Goal: Task Accomplishment & Management: Manage account settings

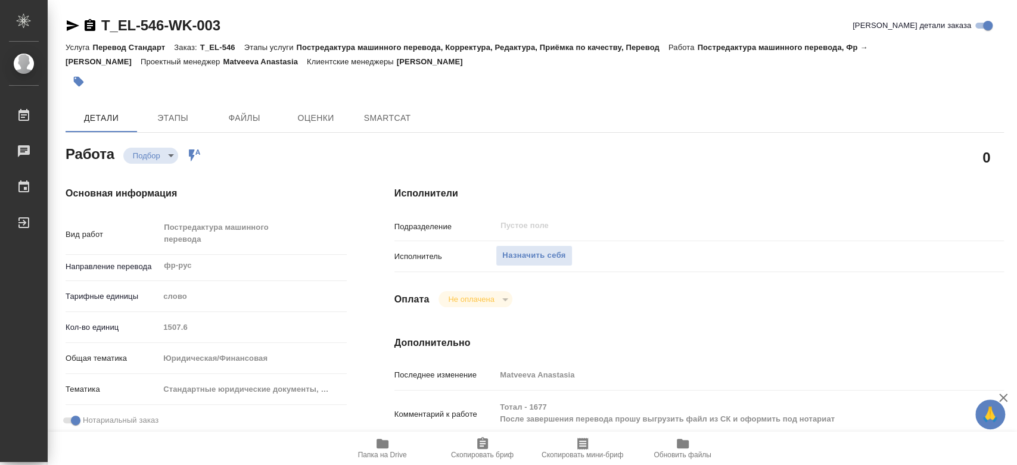
type textarea "x"
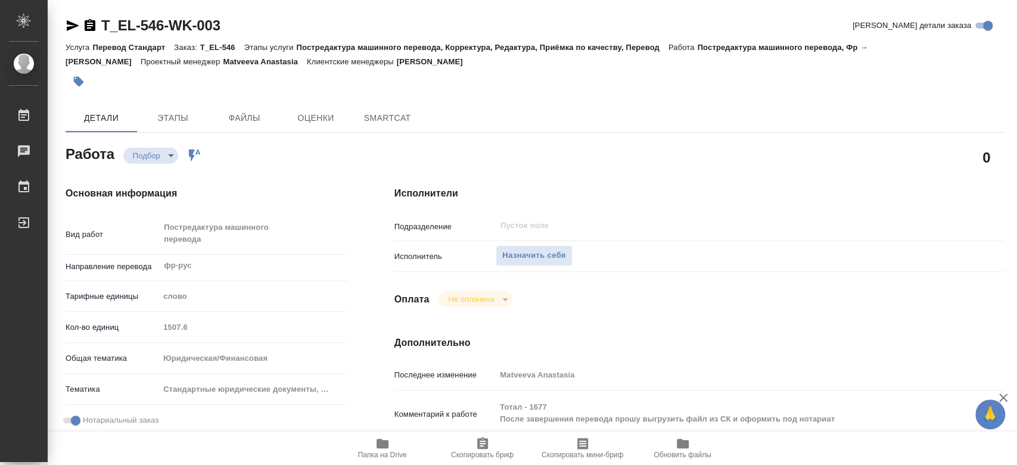
type textarea "x"
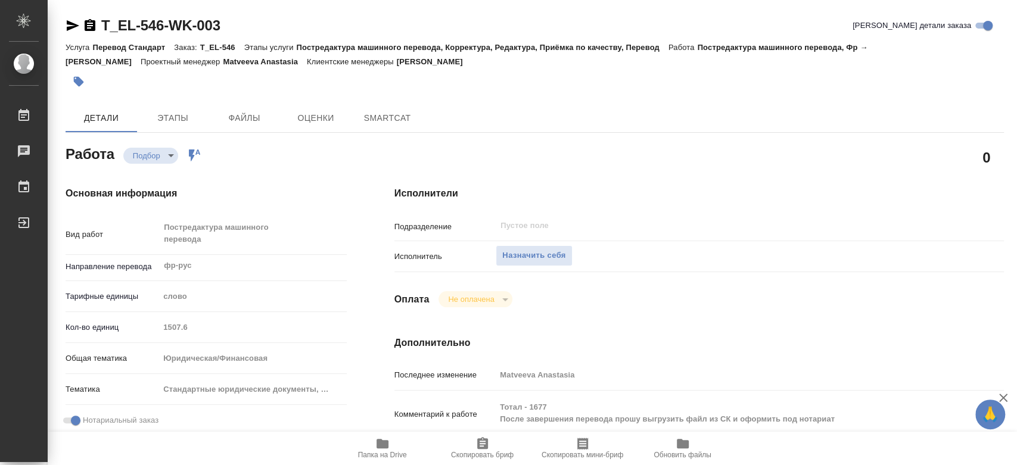
type textarea "x"
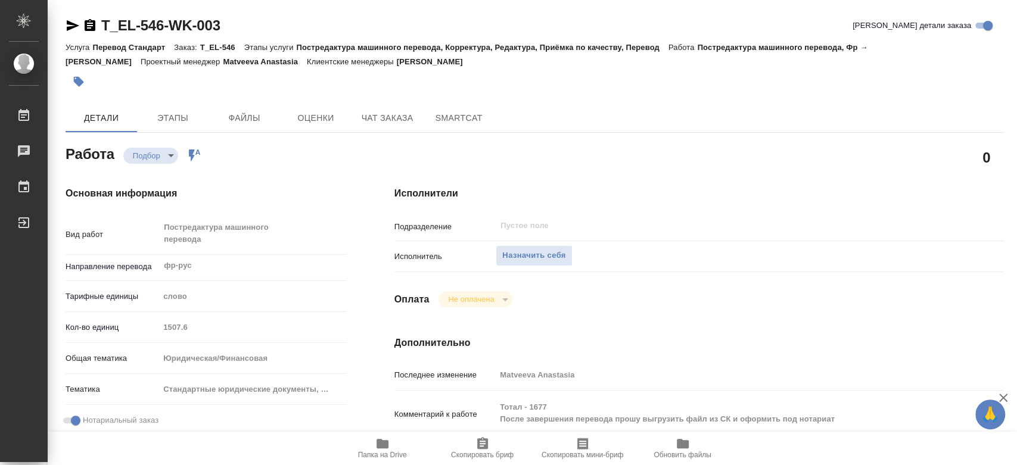
scroll to position [66, 0]
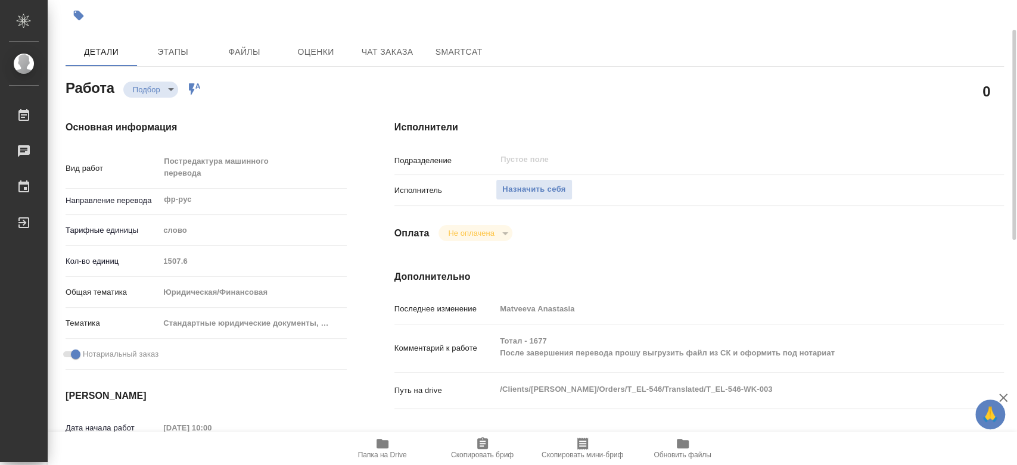
type textarea "x"
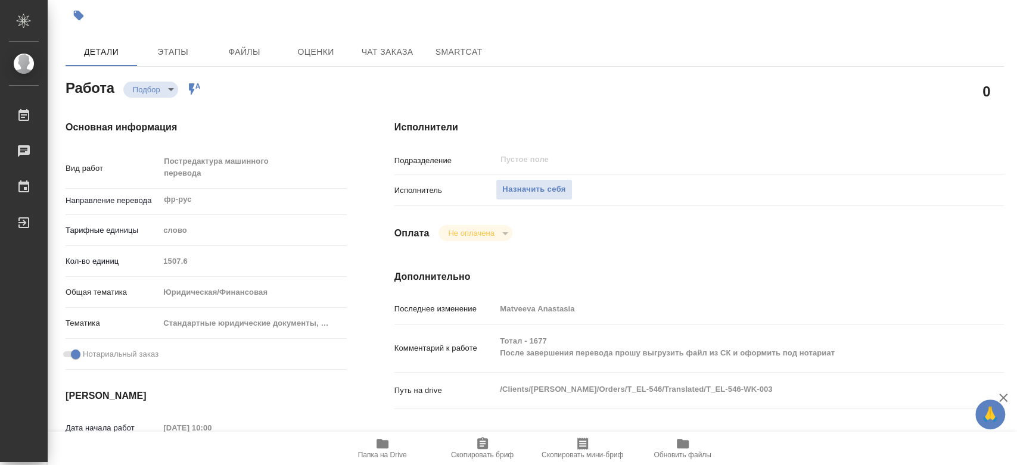
type textarea "x"
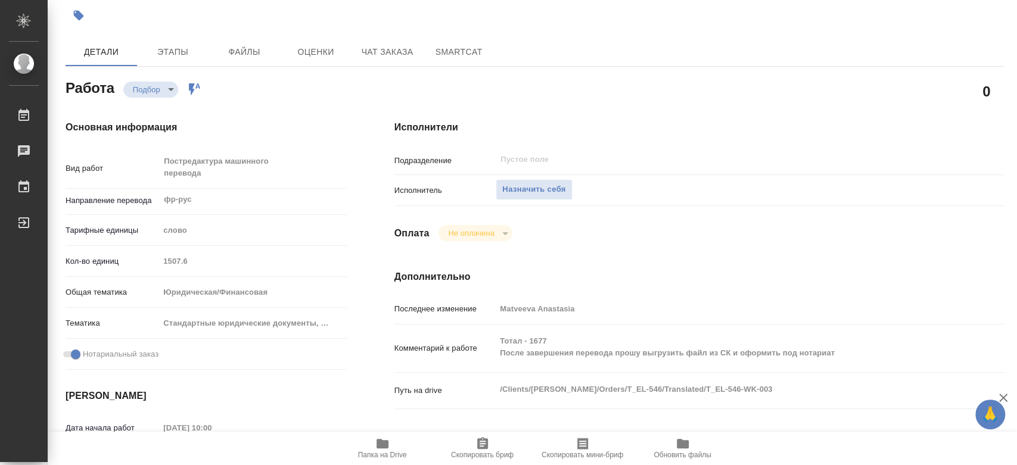
scroll to position [265, 0]
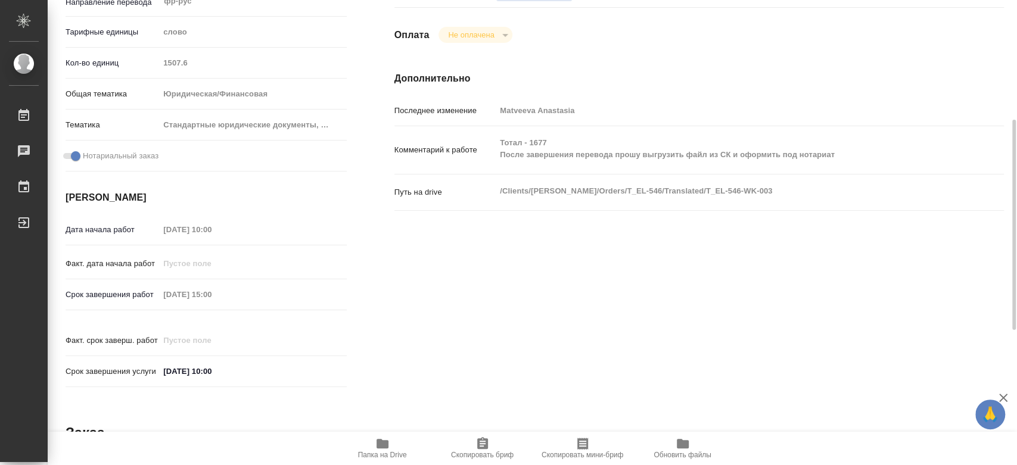
click at [391, 445] on span "Папка на Drive" at bounding box center [383, 448] width 86 height 23
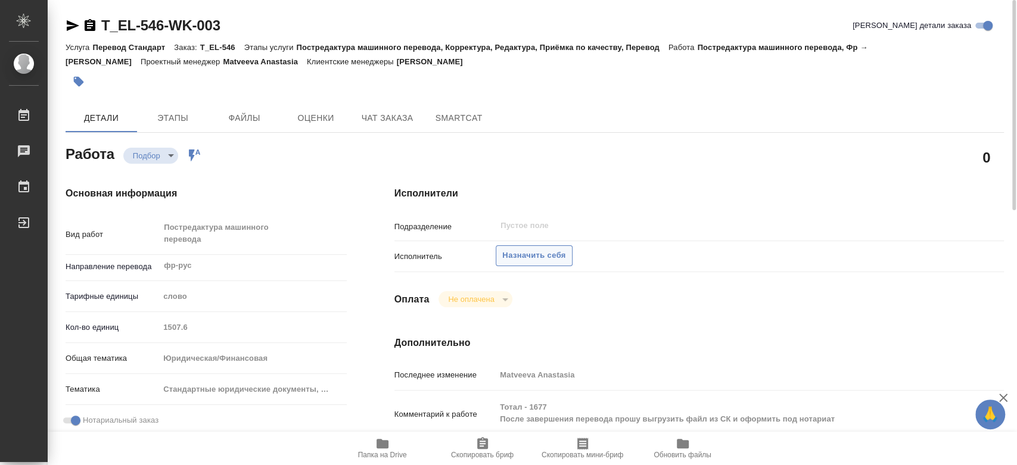
click at [517, 258] on span "Назначить себя" at bounding box center [533, 256] width 63 height 14
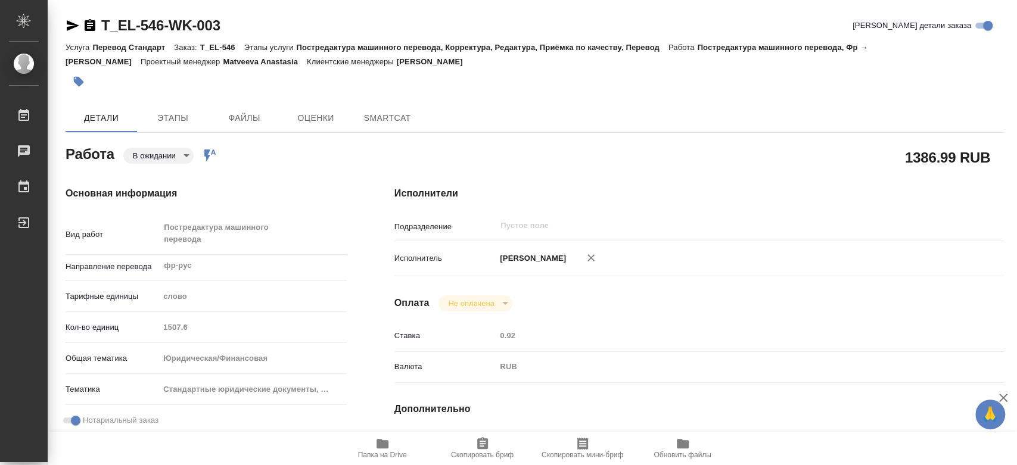
type textarea "x"
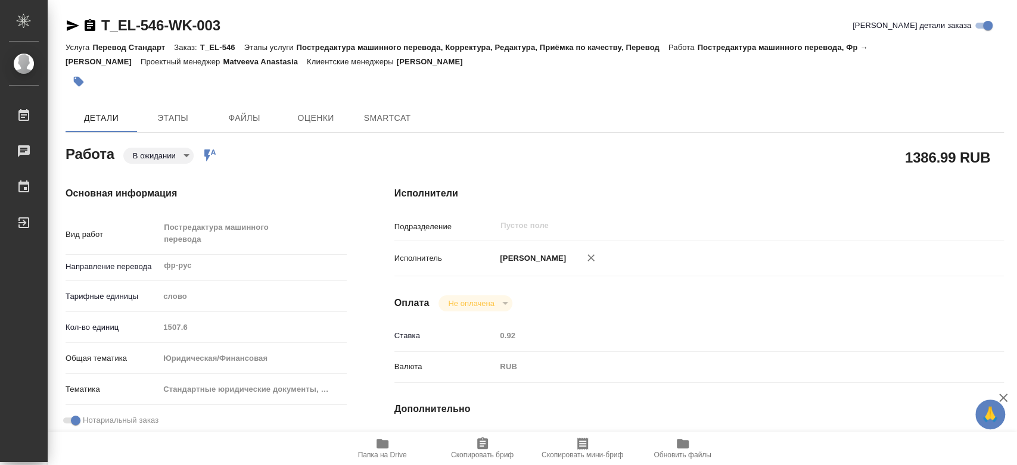
type textarea "x"
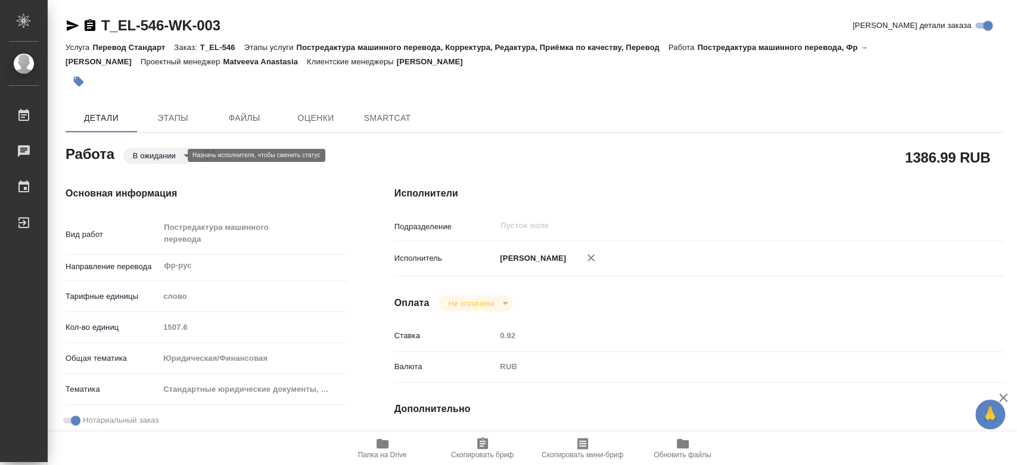
click at [146, 153] on body "🙏 .cls-1 fill:#fff; AWATERA Kononova Yuliya Работы Чаты График Выйти T_EL-546-W…" at bounding box center [508, 232] width 1017 height 465
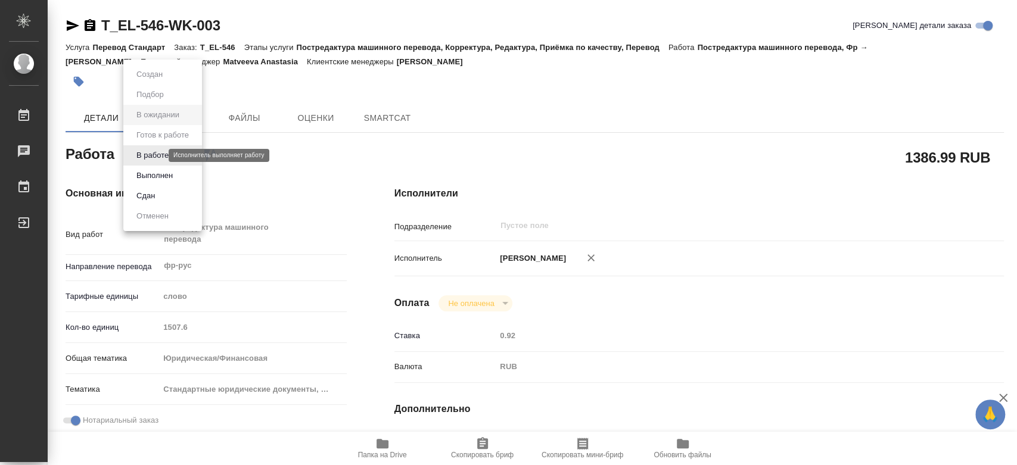
type textarea "x"
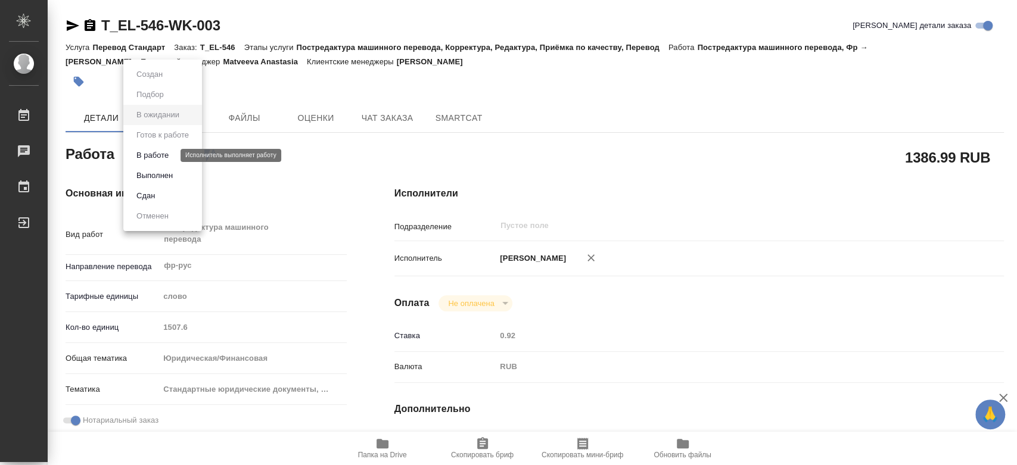
click at [148, 157] on button "В работе" at bounding box center [152, 155] width 39 height 13
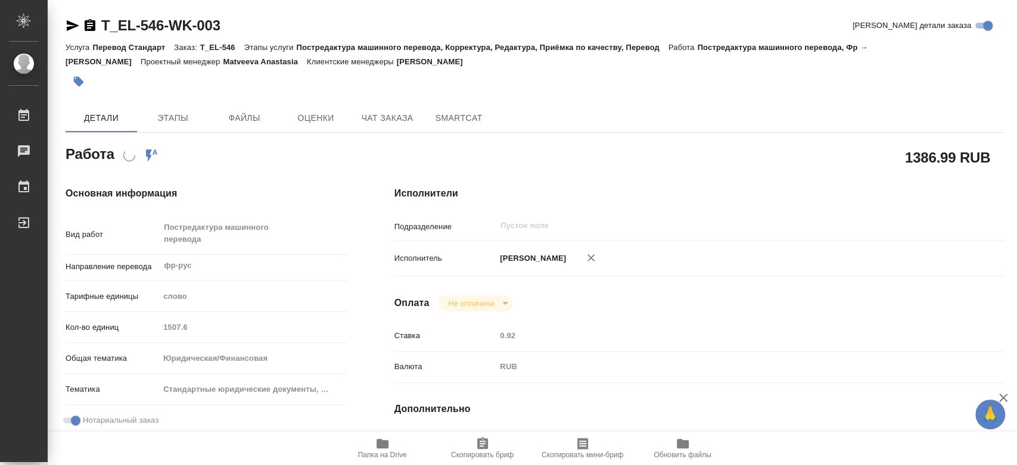
type textarea "x"
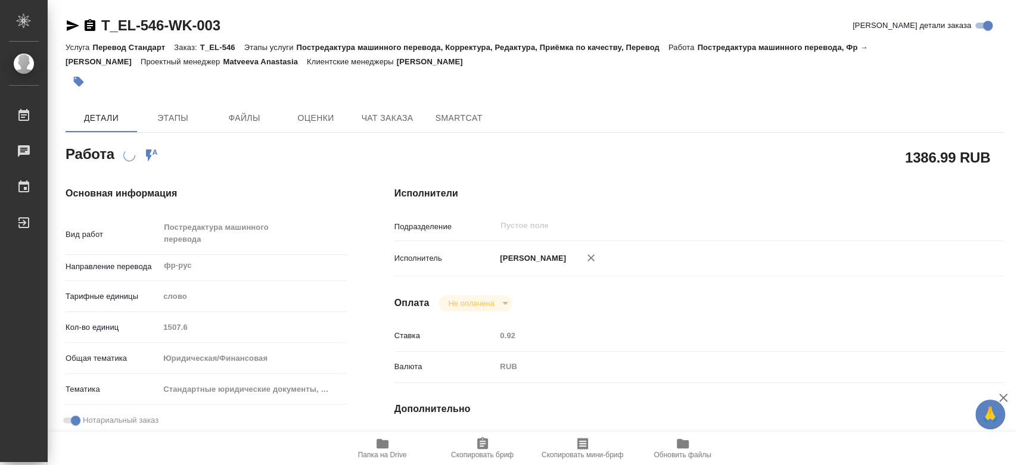
type textarea "x"
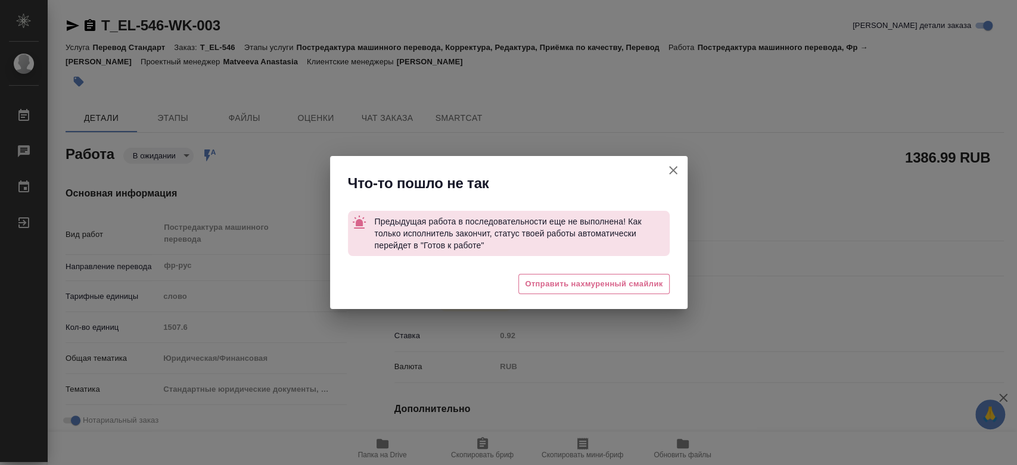
type textarea "x"
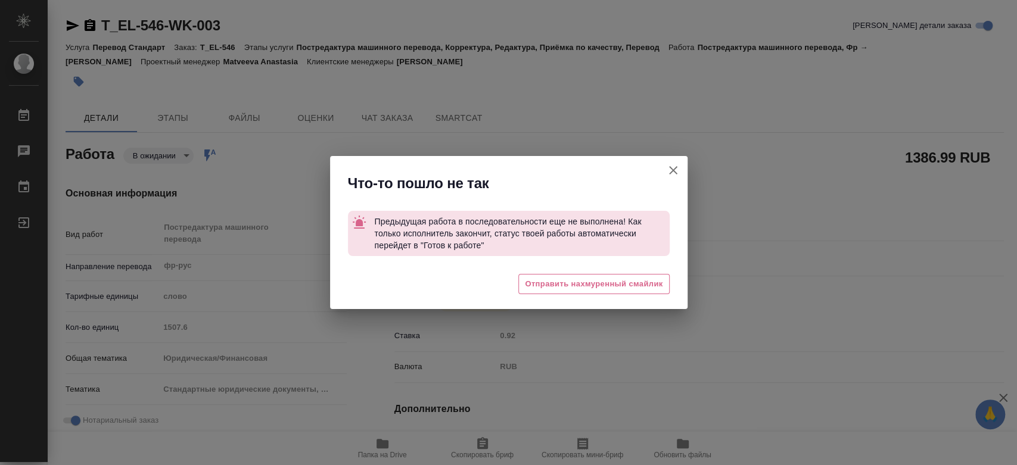
type textarea "x"
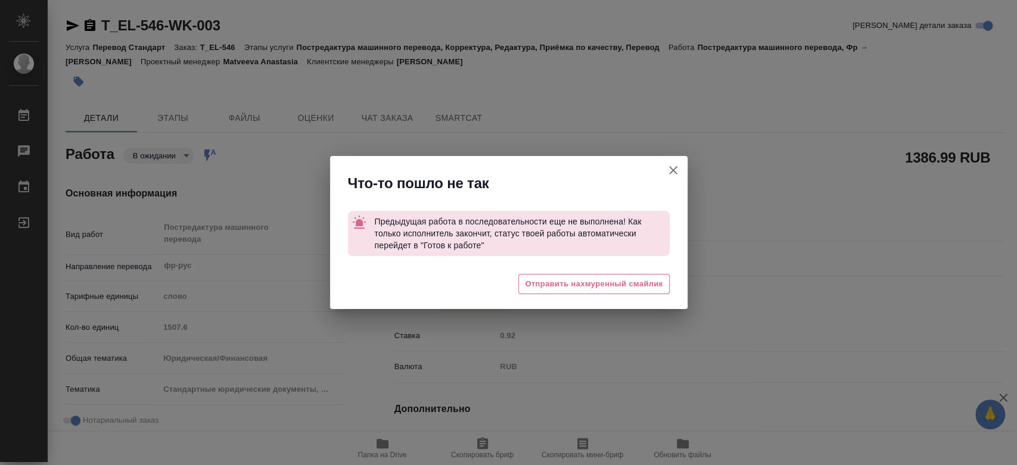
type textarea "x"
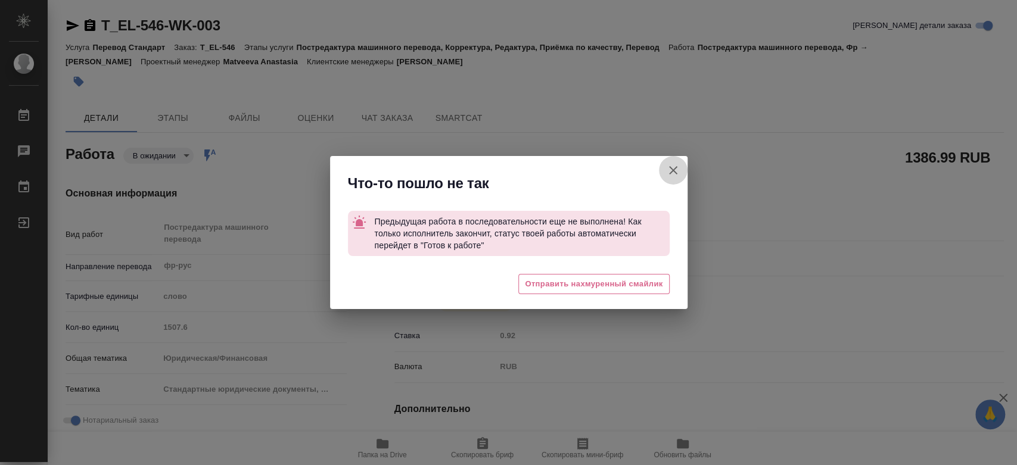
click at [670, 170] on icon "button" at bounding box center [673, 170] width 14 height 14
type textarea "x"
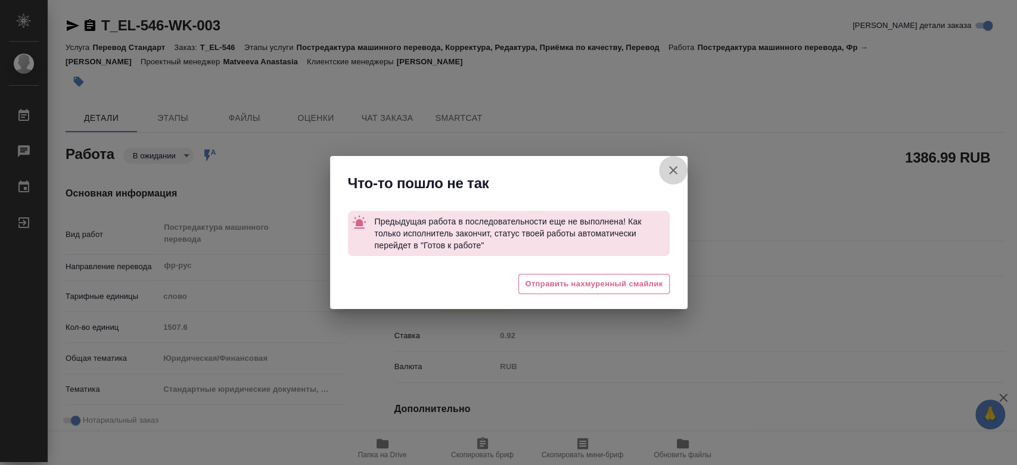
type textarea "x"
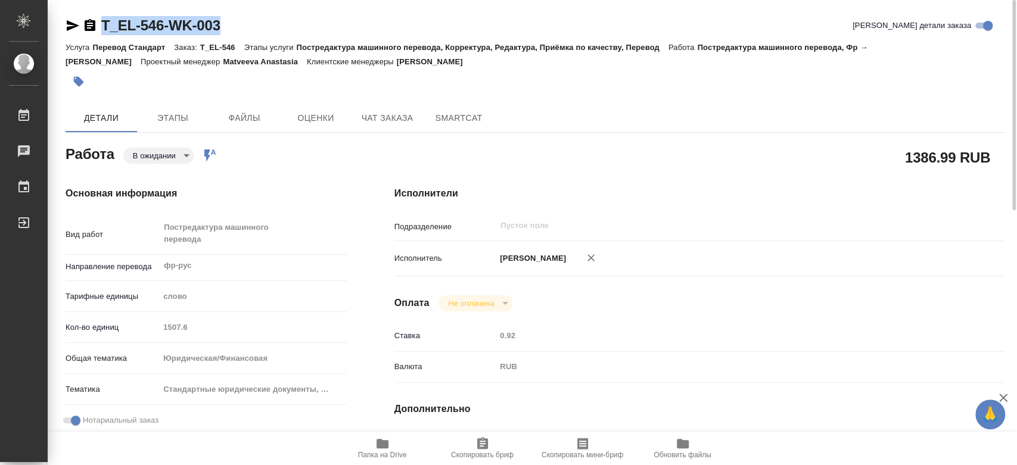
drag, startPoint x: 239, startPoint y: 31, endPoint x: 91, endPoint y: 31, distance: 148.4
click at [91, 31] on div "T_EL-546-WK-003 Кратко детали заказа" at bounding box center [535, 25] width 938 height 19
copy link "T_EL-546-WK-003"
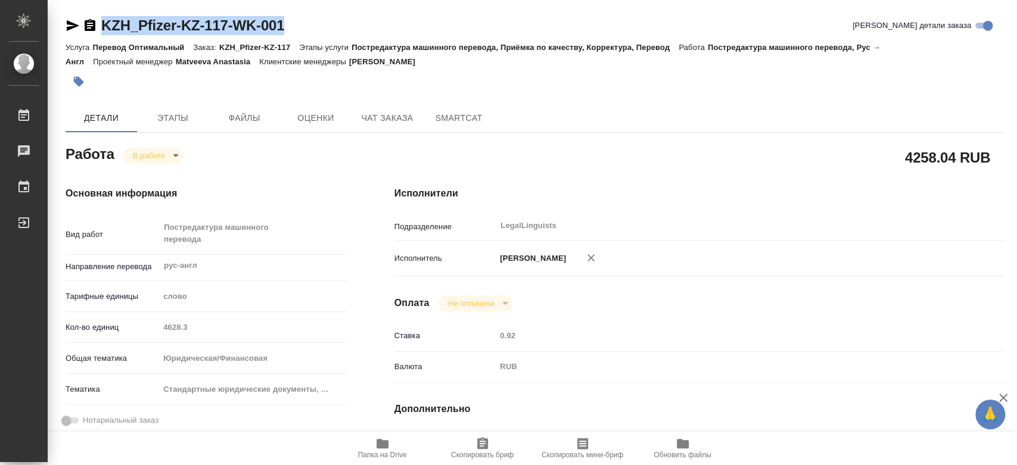
click at [104, 33] on div "KZH_Pfizer-KZ-117-WK-001 Кратко детали заказа" at bounding box center [535, 25] width 938 height 19
drag, startPoint x: 884, startPoint y: 309, endPoint x: 885, endPoint y: 299, distance: 10.1
click at [885, 309] on div "Оплата Не оплачена notPayed" at bounding box center [699, 304] width 610 height 16
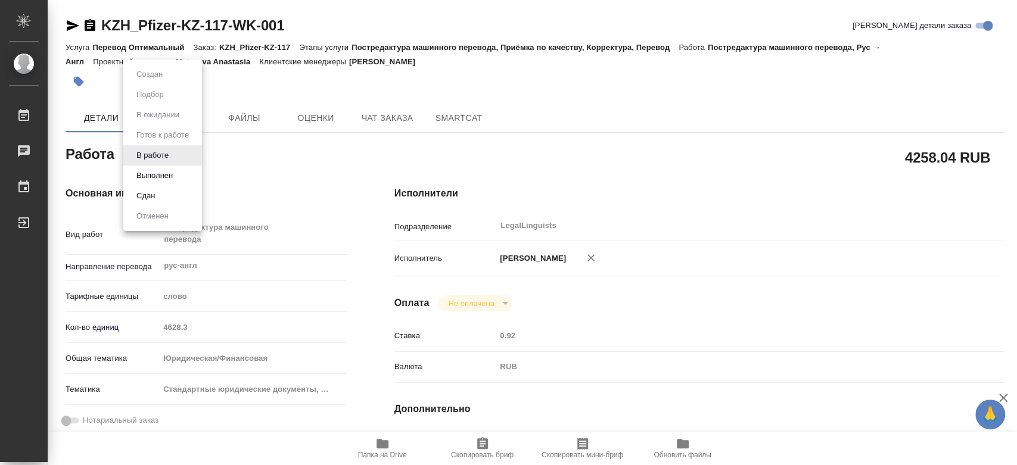
click at [153, 158] on body "🙏 .cls-1 fill:#fff; AWATERA Kononova Yuliya Работы 0 Чаты График Выйти KZH_Pfiz…" at bounding box center [508, 232] width 1017 height 465
click at [157, 173] on button "Выполнен" at bounding box center [154, 175] width 43 height 13
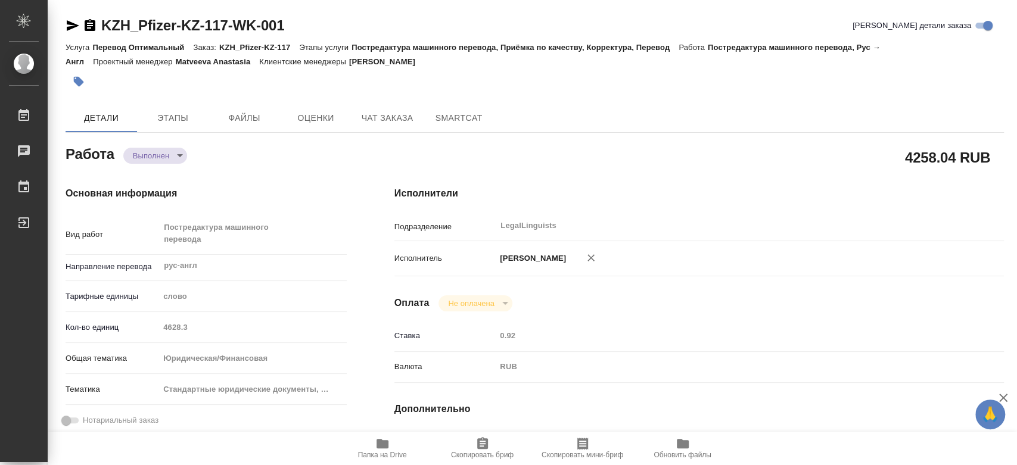
type textarea "x"
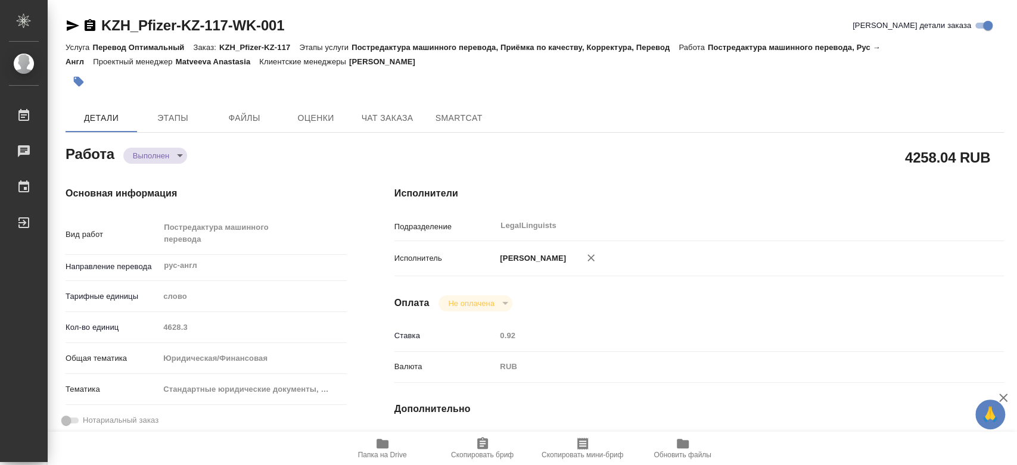
type textarea "x"
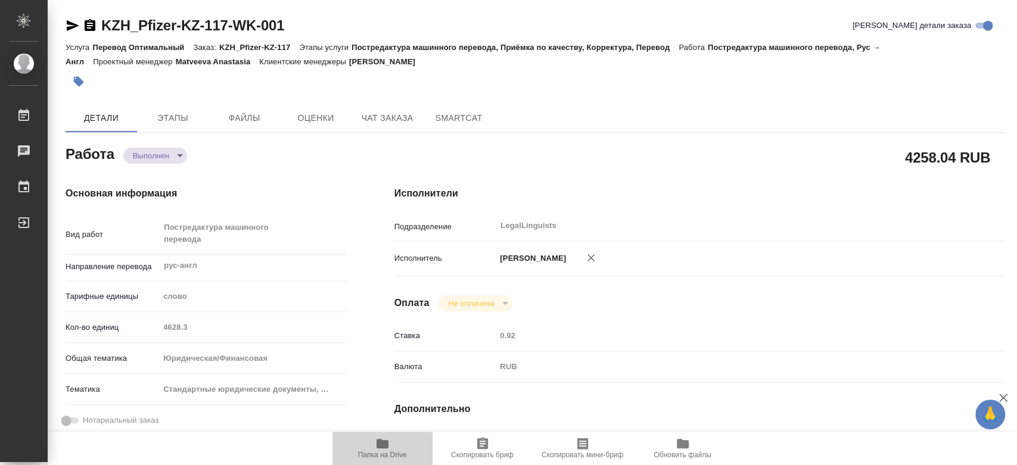
click at [383, 449] on icon "button" at bounding box center [383, 444] width 12 height 10
type textarea "x"
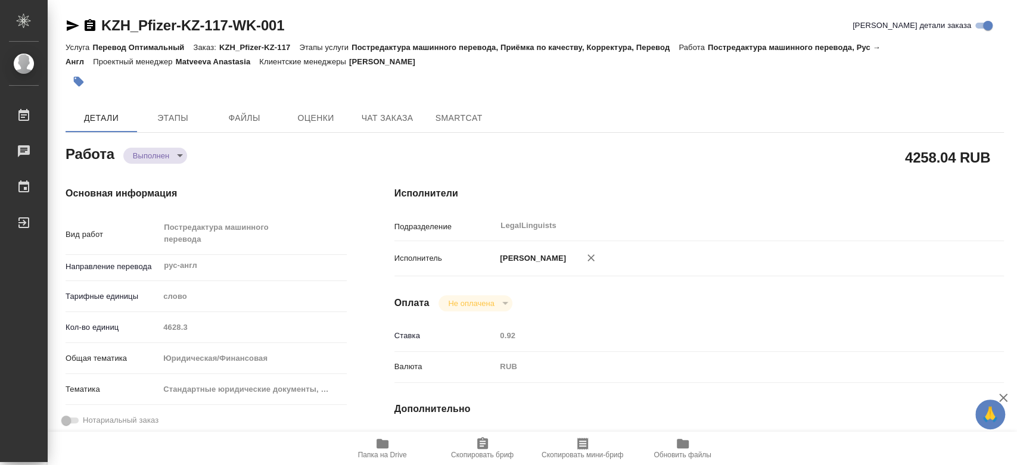
type textarea "x"
click at [483, 112] on span "SmartCat" at bounding box center [458, 118] width 57 height 15
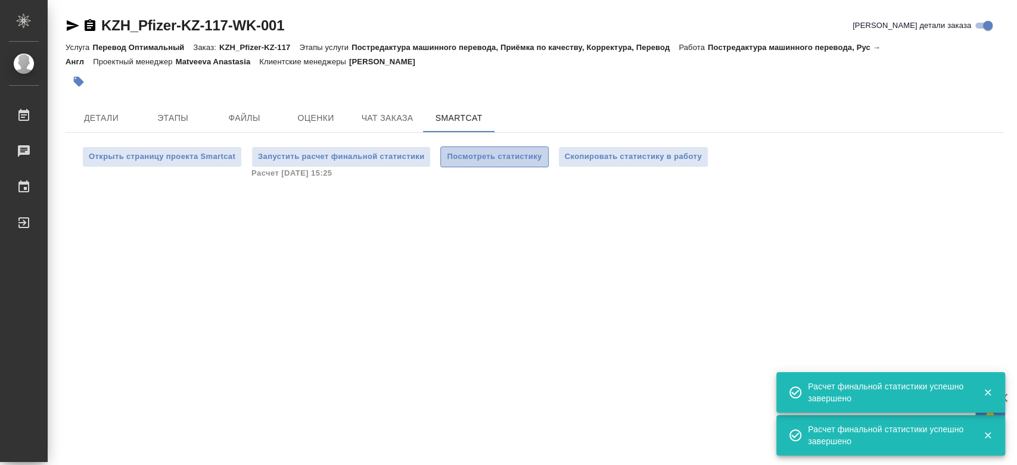
click at [474, 154] on span "Посмотреть статистику" at bounding box center [494, 157] width 95 height 14
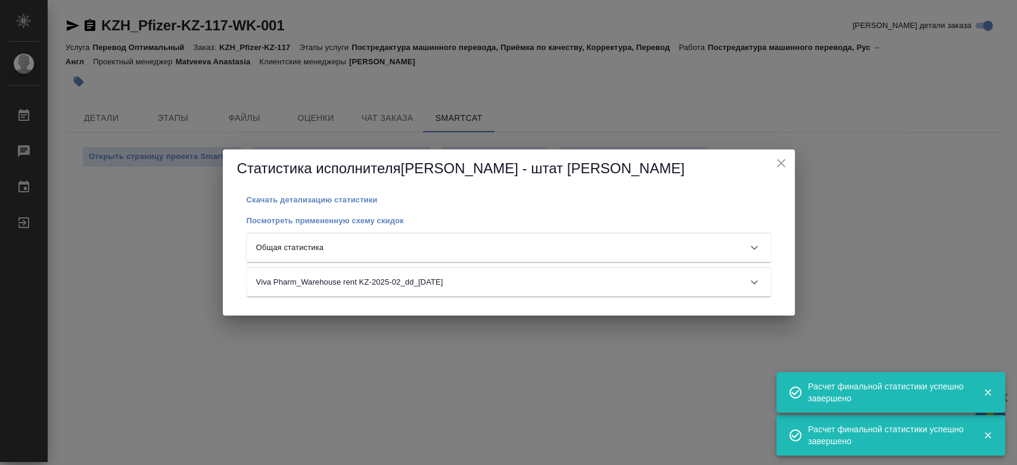
click at [429, 248] on div "Общая статистика" at bounding box center [498, 248] width 484 height 12
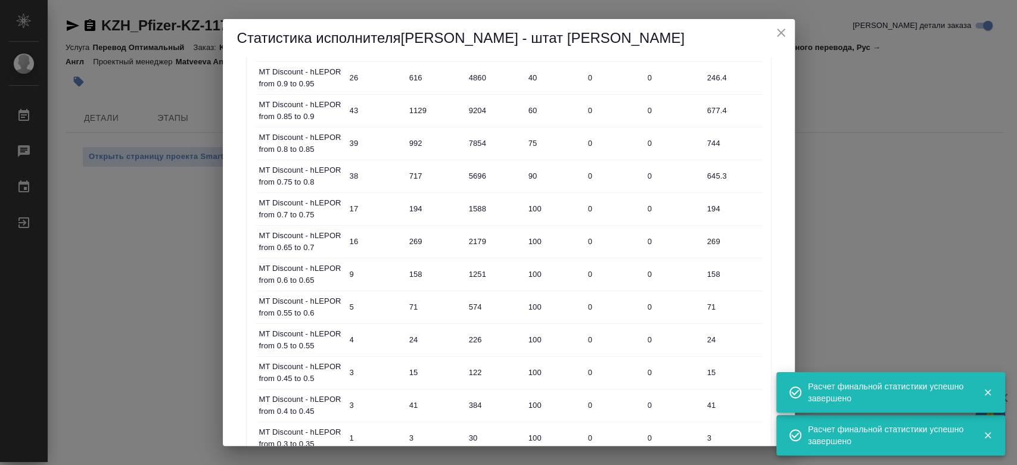
scroll to position [616, 0]
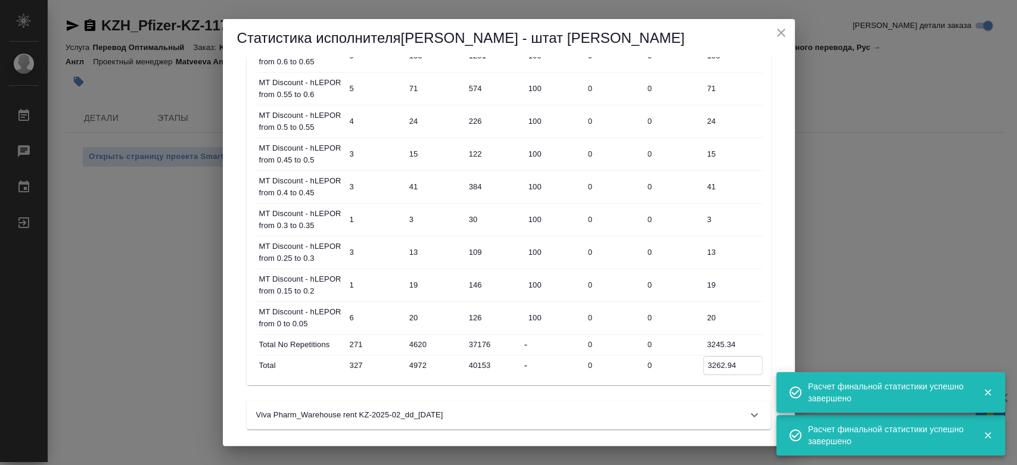
drag, startPoint x: 739, startPoint y: 370, endPoint x: 703, endPoint y: 367, distance: 35.9
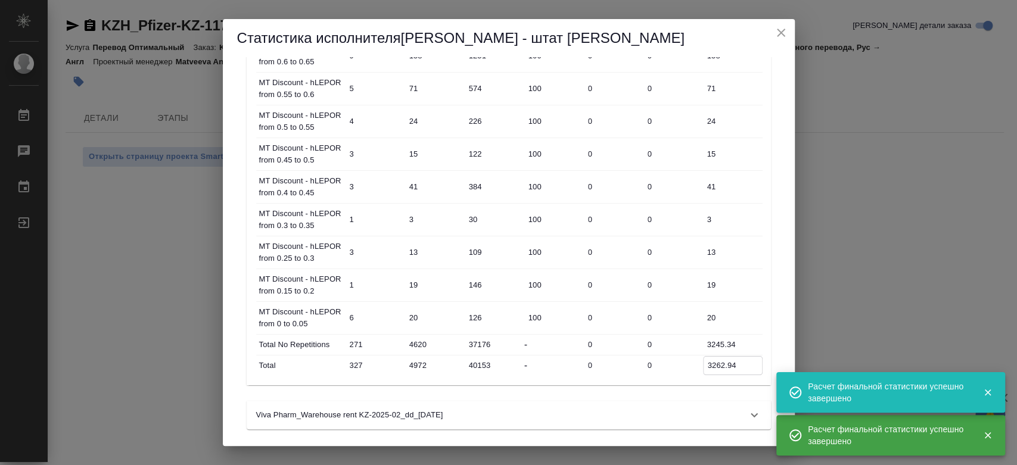
click at [704, 367] on input "3262.94" at bounding box center [733, 365] width 58 height 17
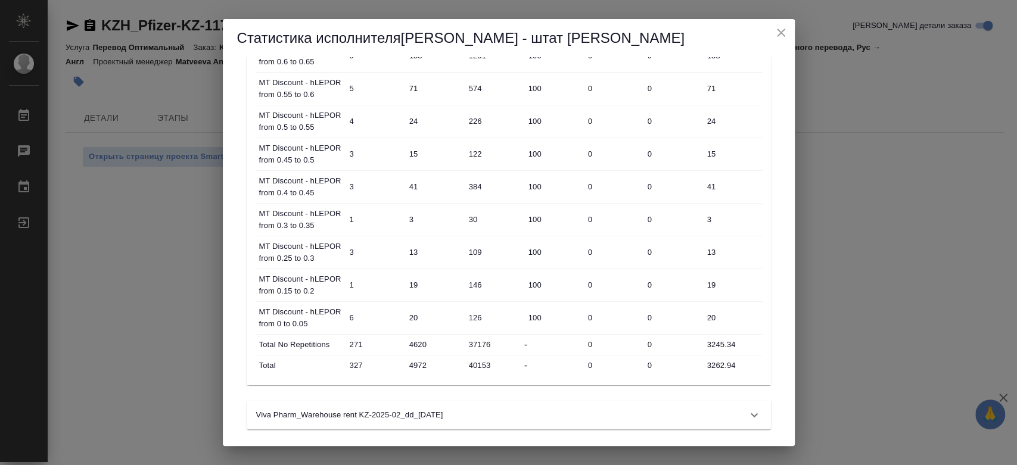
click at [106, 117] on div "Статистика исполнителя Кононова - штат Юлия Скачать детализацию статистики Посм…" at bounding box center [508, 232] width 1017 height 465
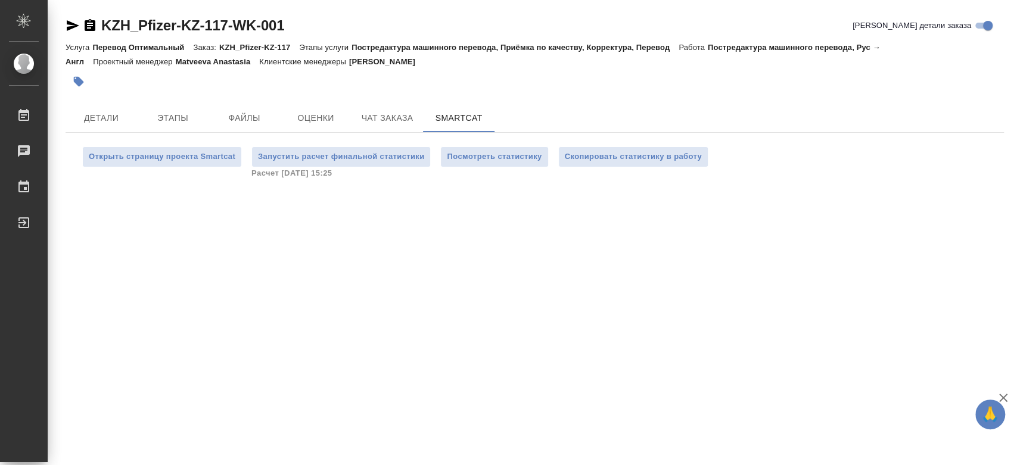
click at [106, 117] on span "Детали" at bounding box center [101, 118] width 57 height 15
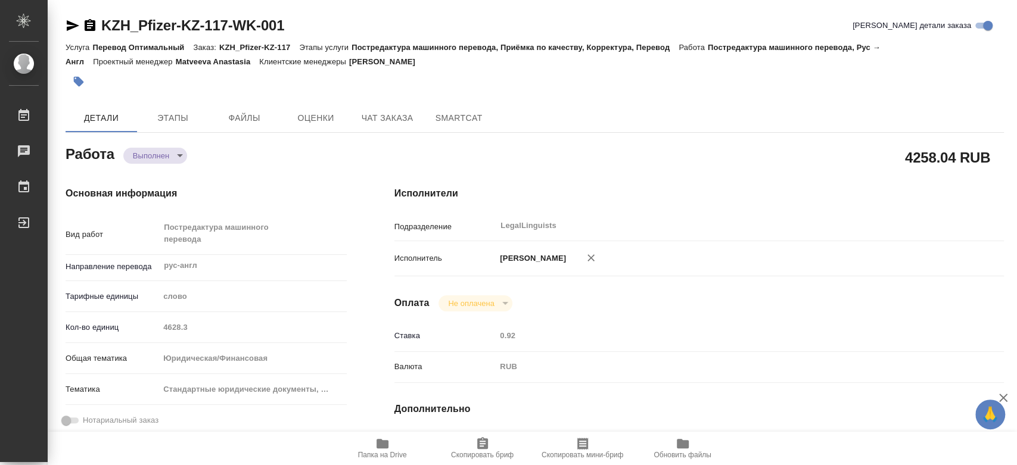
type textarea "x"
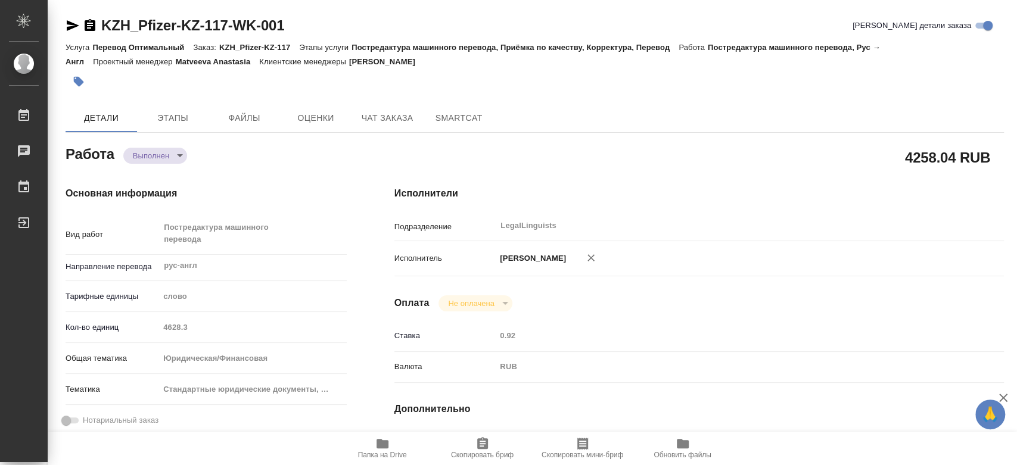
type textarea "x"
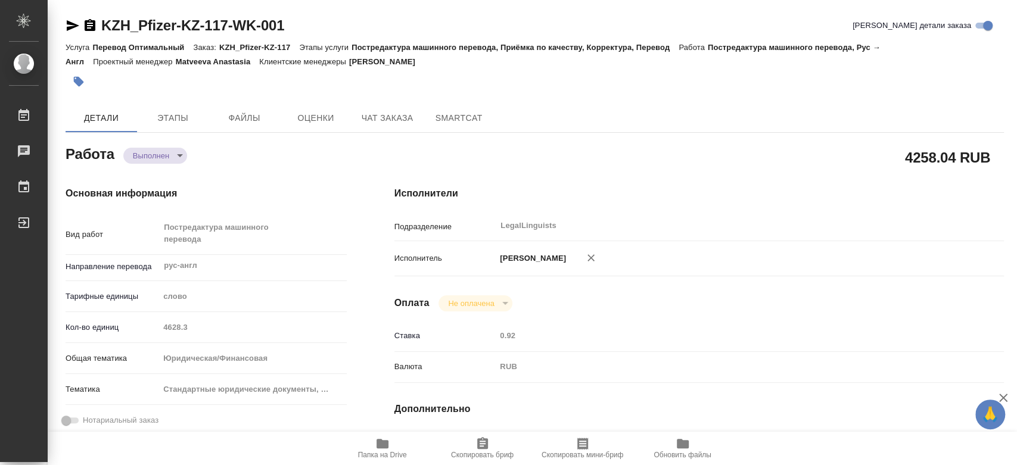
type textarea "x"
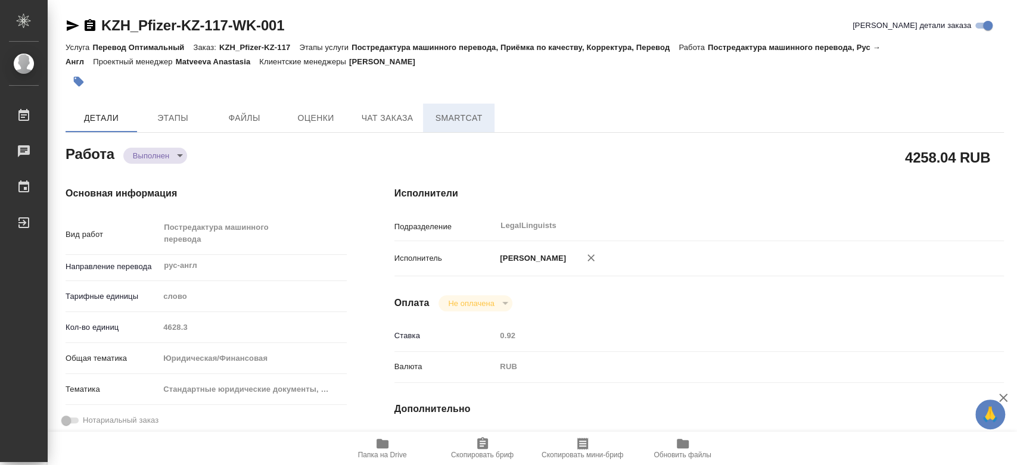
click at [467, 111] on span "SmartCat" at bounding box center [458, 118] width 57 height 15
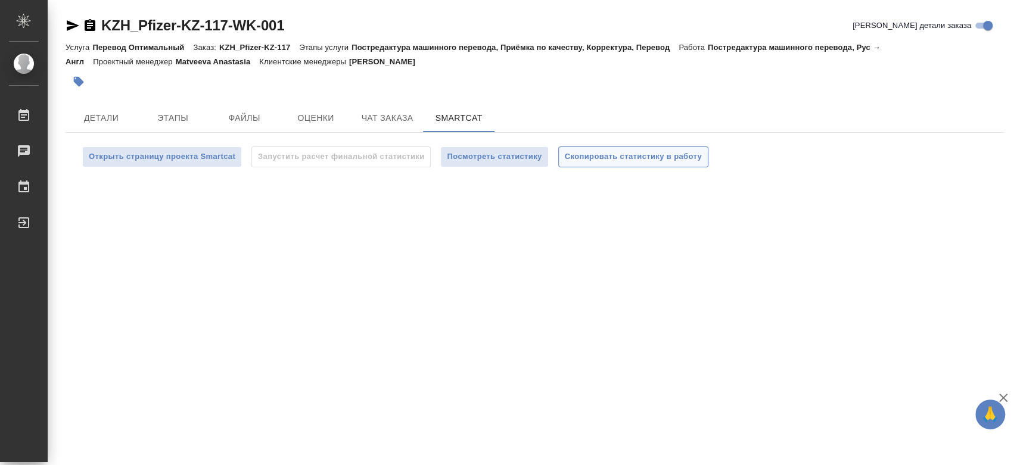
click at [604, 150] on span "Скопировать статистику в работу" at bounding box center [633, 157] width 137 height 14
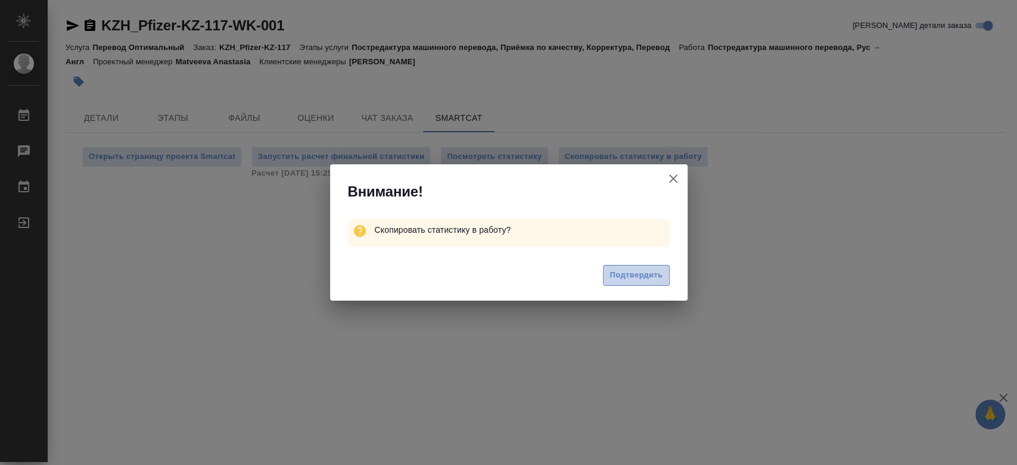
click at [624, 275] on span "Подтвердить" at bounding box center [636, 276] width 53 height 14
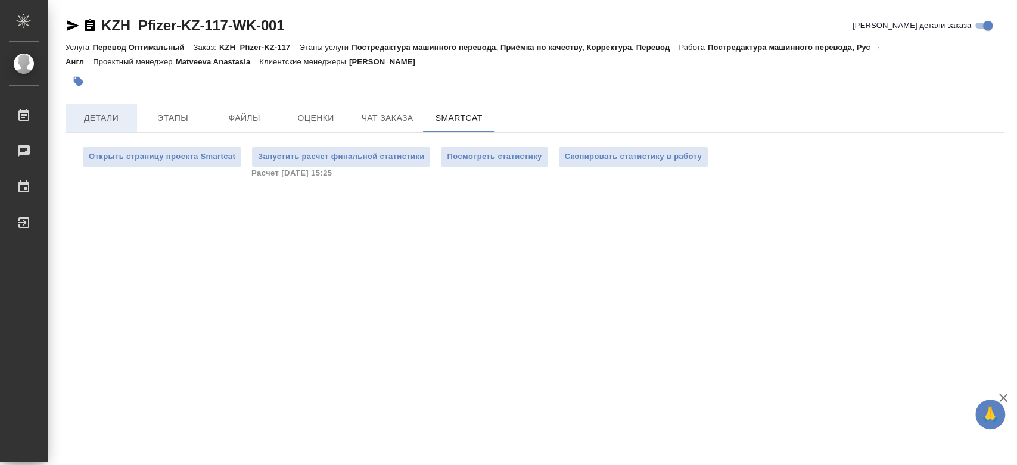
click at [113, 116] on div at bounding box center [508, 232] width 1017 height 465
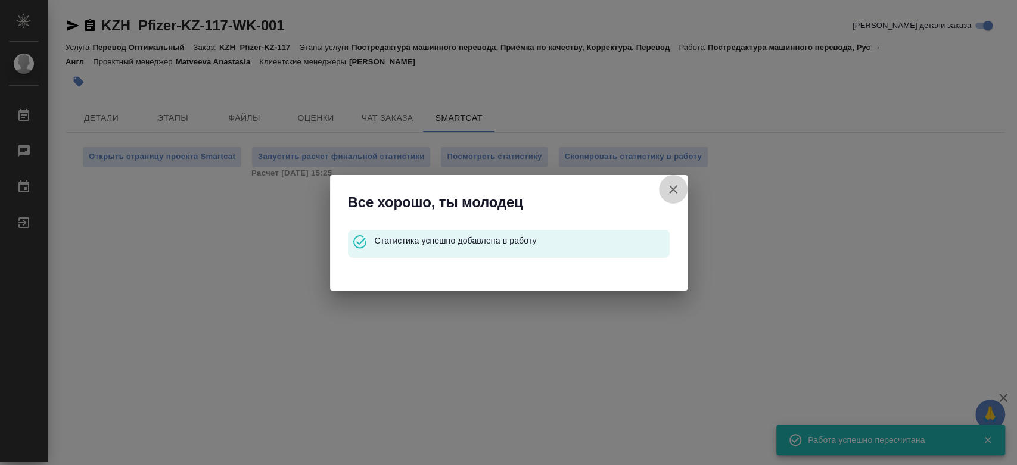
click at [673, 189] on icon "button" at bounding box center [673, 189] width 8 height 8
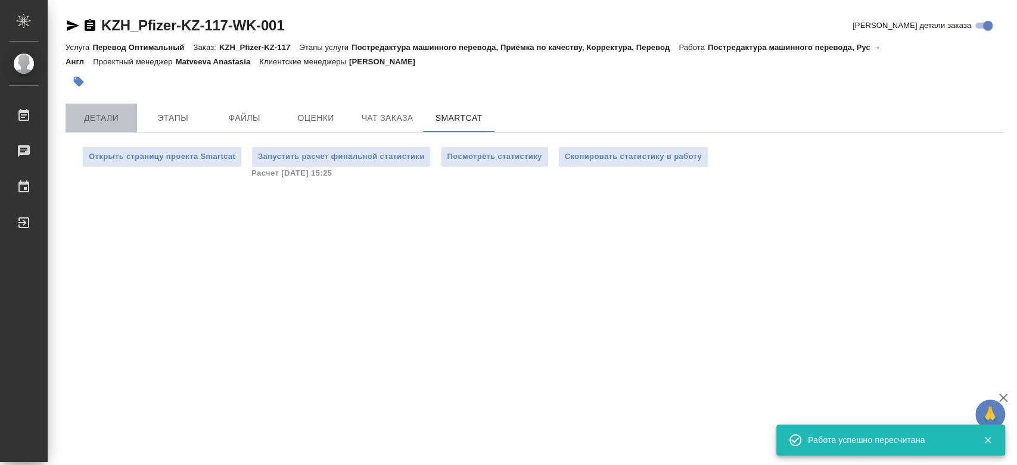
click at [116, 120] on span "Детали" at bounding box center [101, 118] width 57 height 15
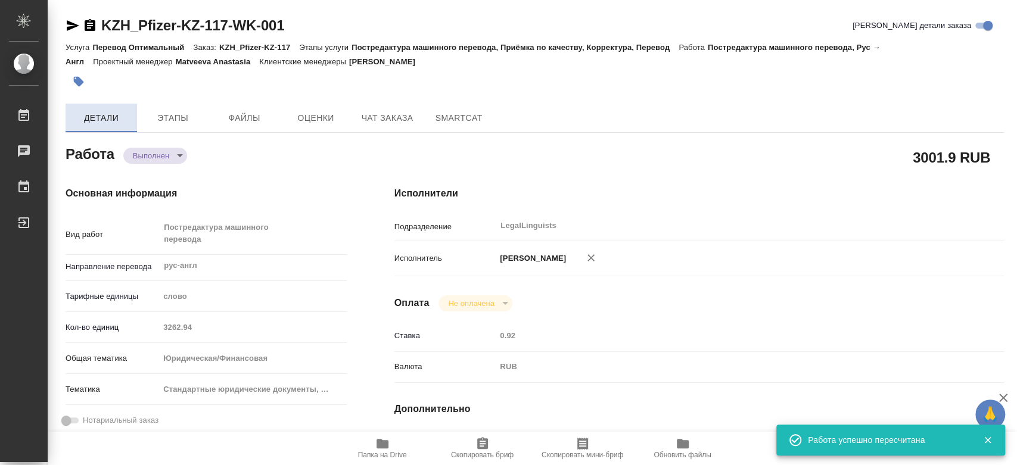
type textarea "x"
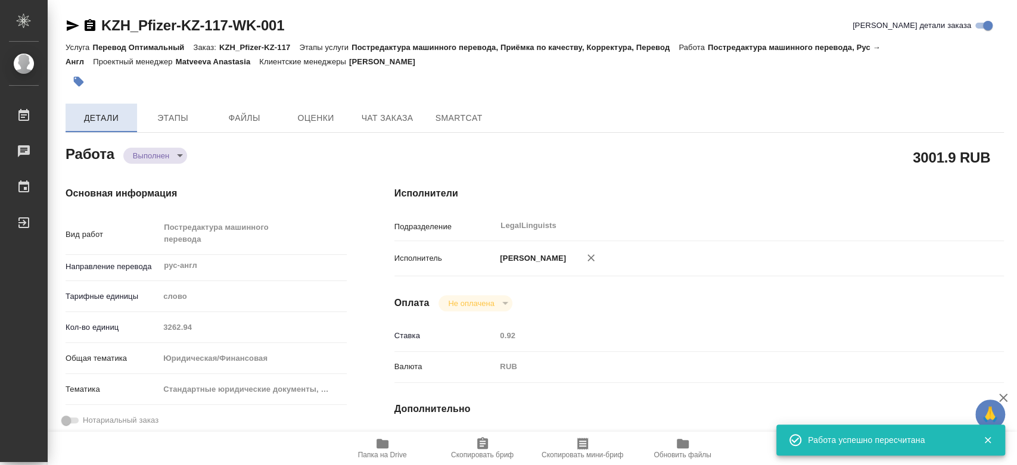
type textarea "x"
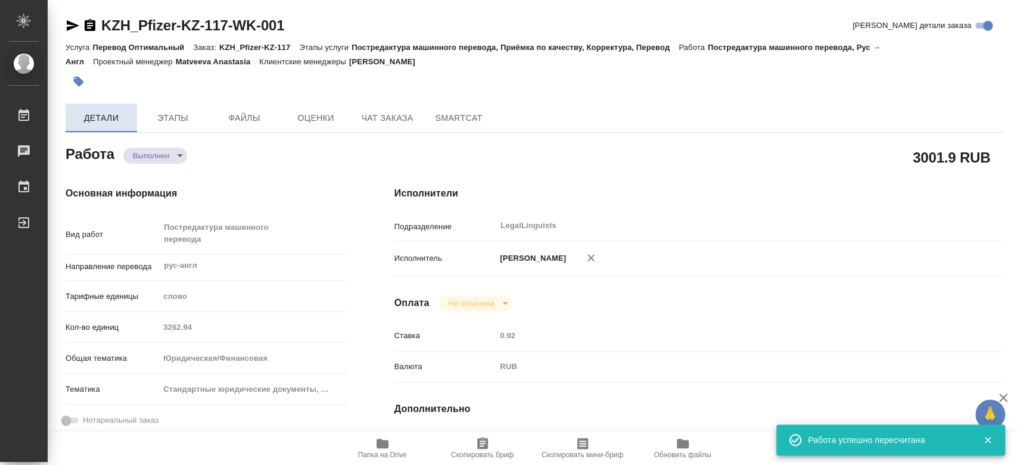
type textarea "x"
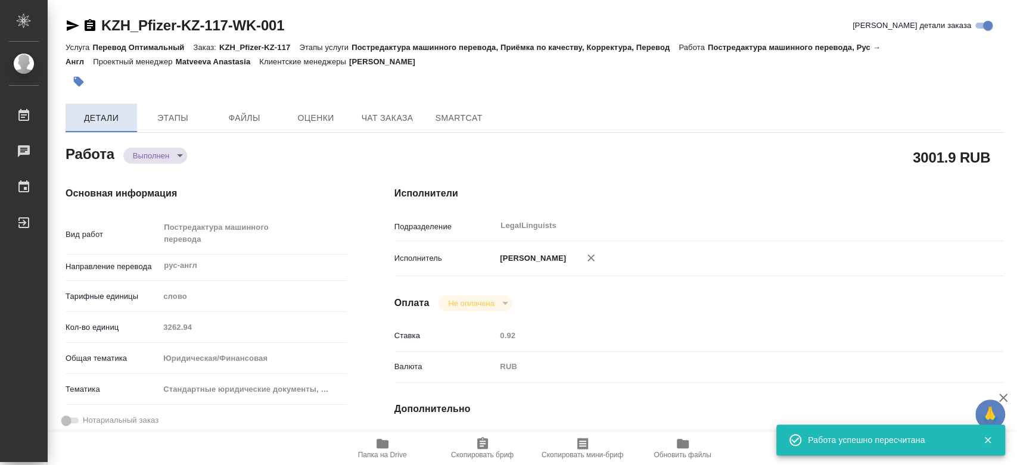
type textarea "x"
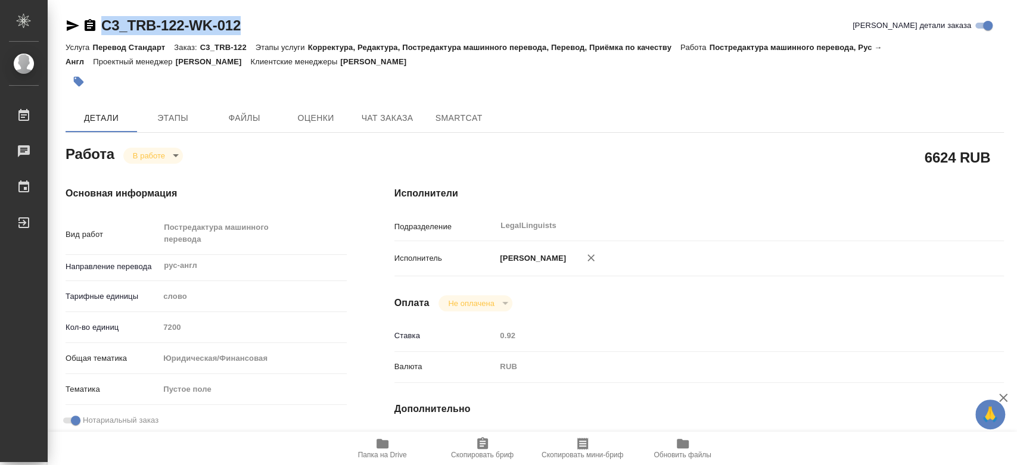
drag, startPoint x: 253, startPoint y: 29, endPoint x: 102, endPoint y: 36, distance: 150.9
click at [102, 36] on div "C3_TRB-122-WK-012 Кратко детали заказа" at bounding box center [535, 28] width 938 height 24
copy link "C3_TRB-122-WK-012"
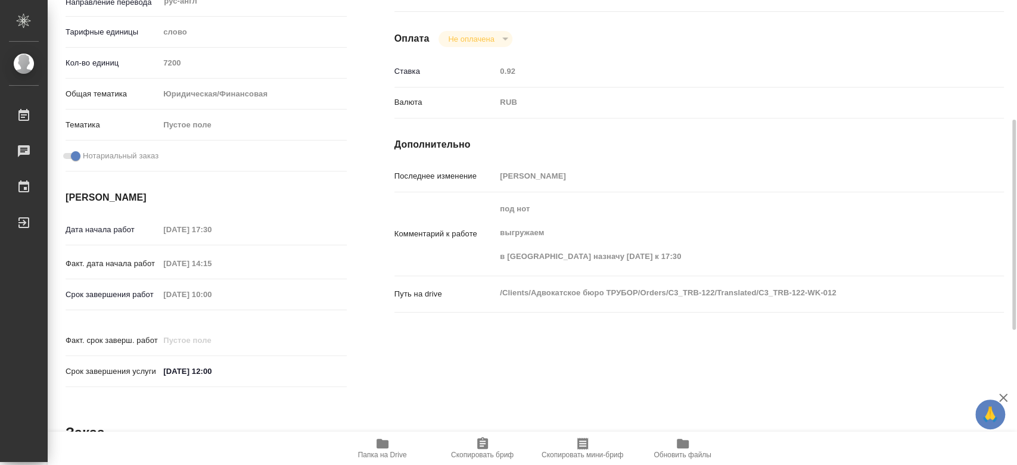
scroll to position [132, 0]
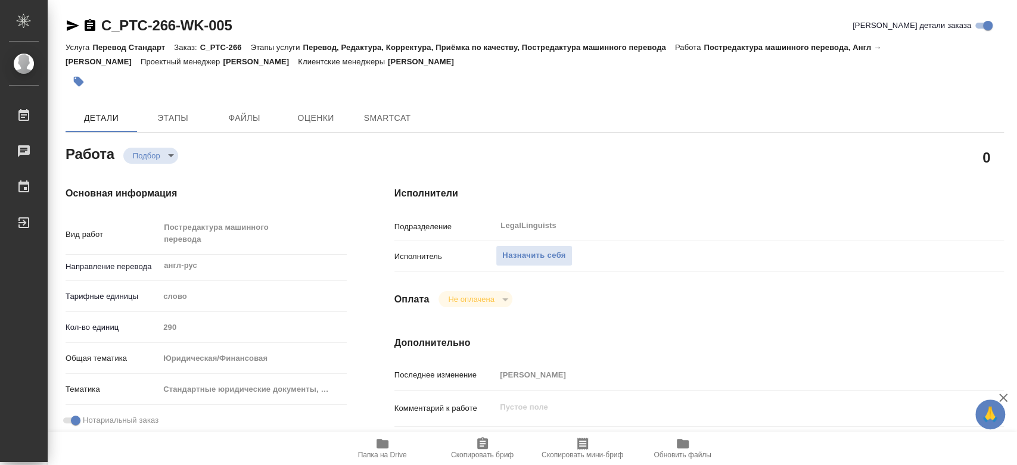
type textarea "x"
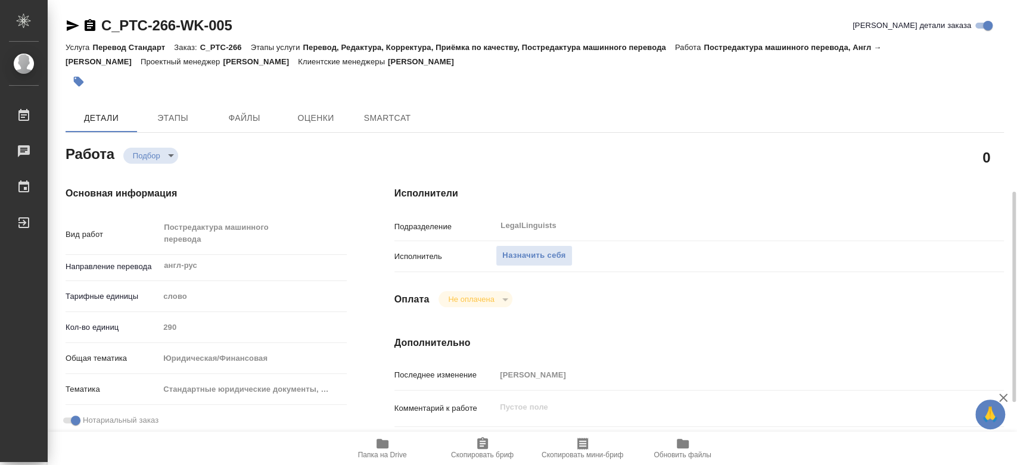
type textarea "x"
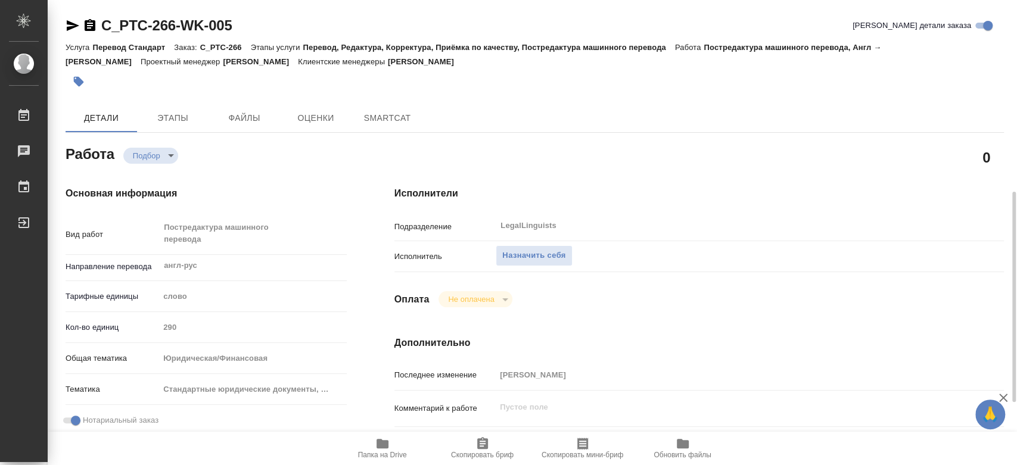
scroll to position [132, 0]
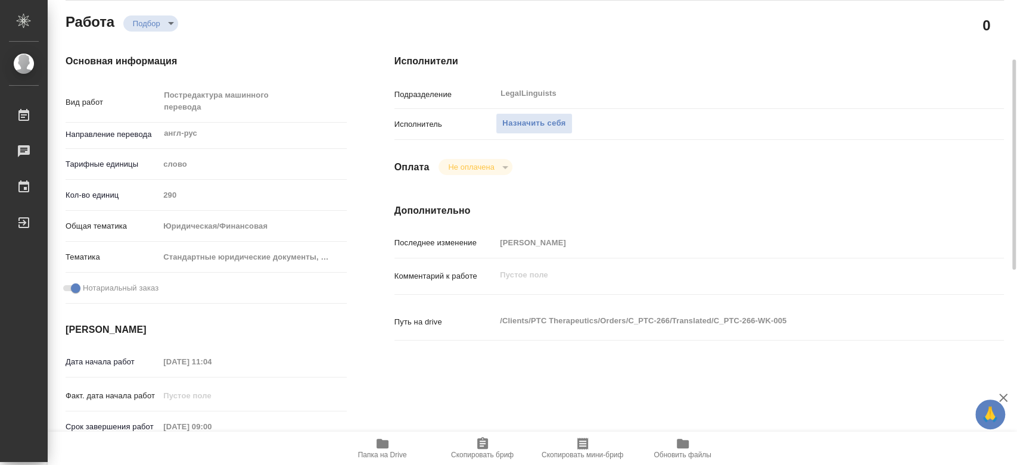
type textarea "x"
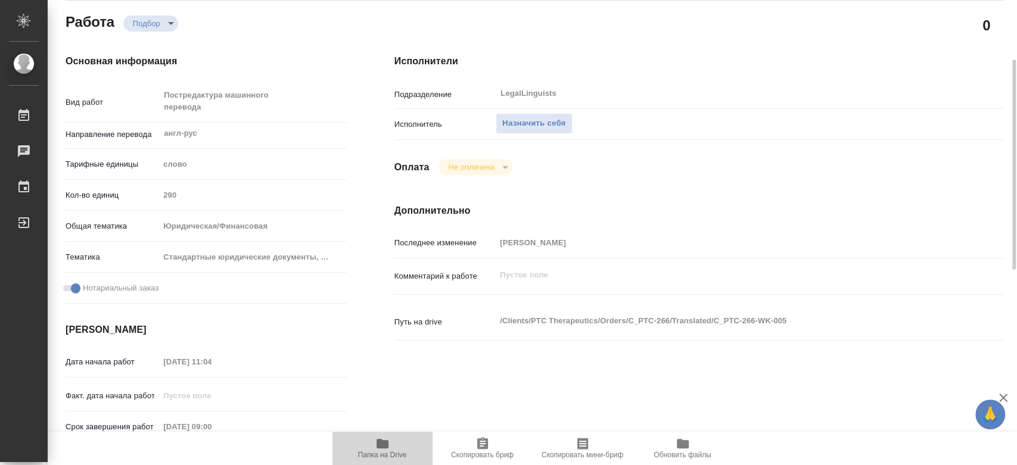
click at [392, 452] on span "Папка на Drive" at bounding box center [382, 455] width 49 height 8
type textarea "x"
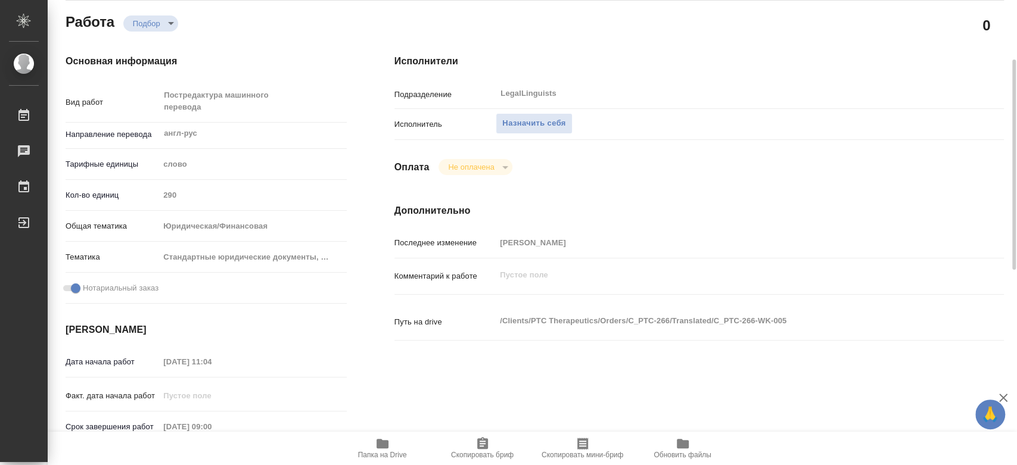
type textarea "x"
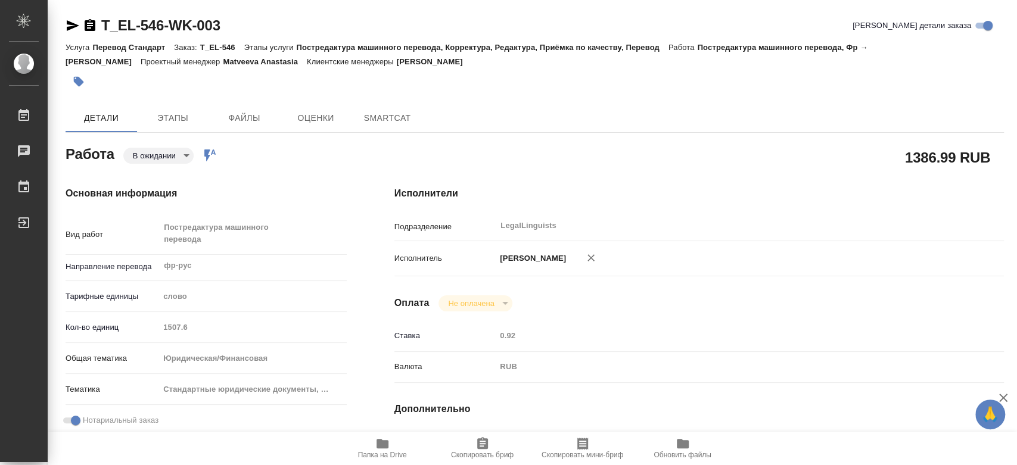
type textarea "x"
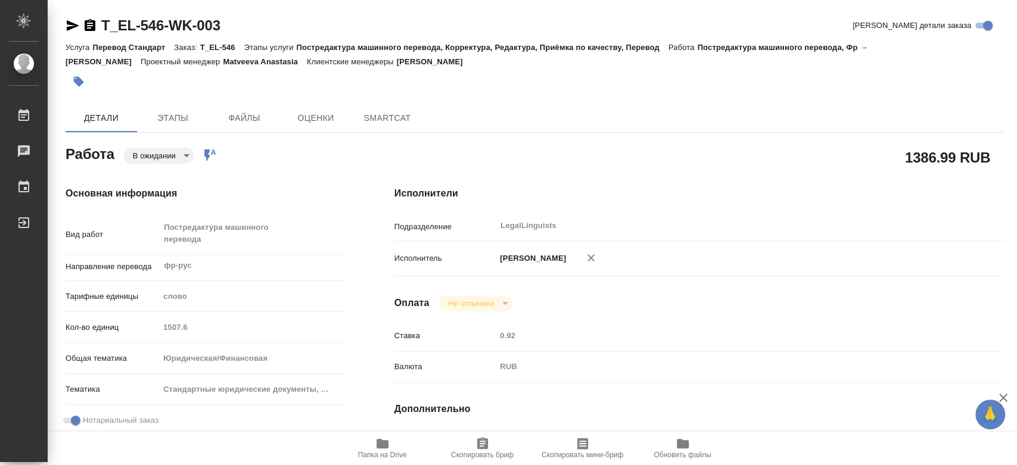
type textarea "x"
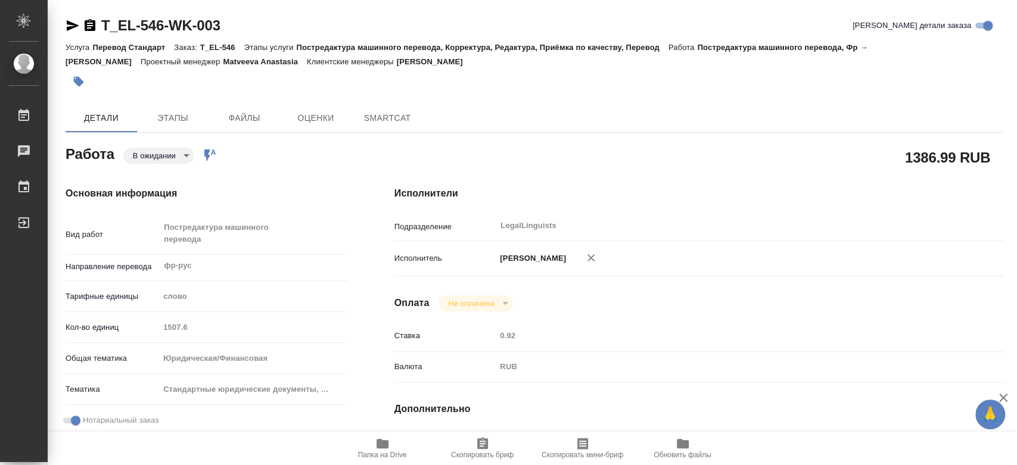
type textarea "x"
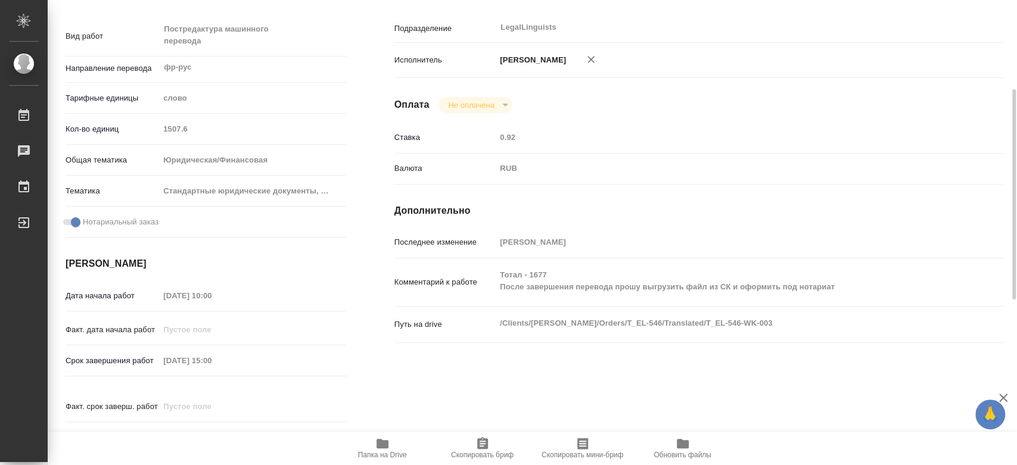
scroll to position [331, 0]
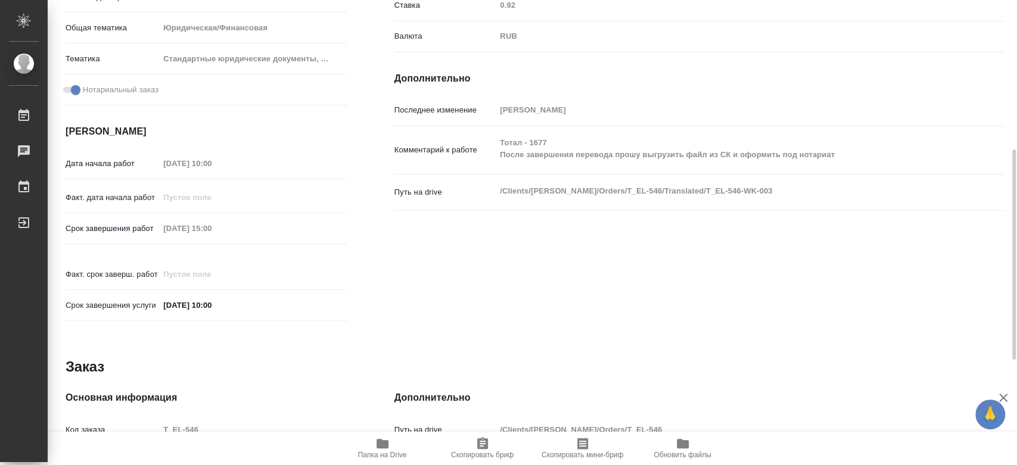
type textarea "x"
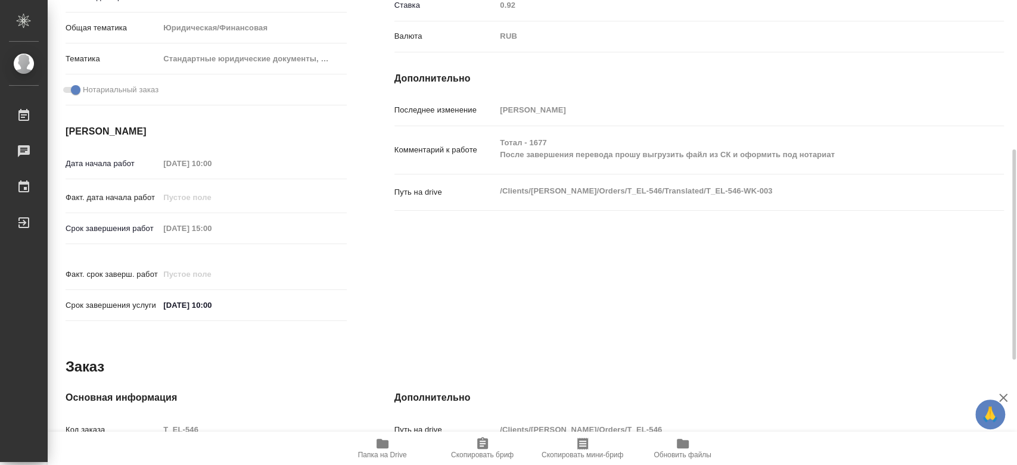
type textarea "x"
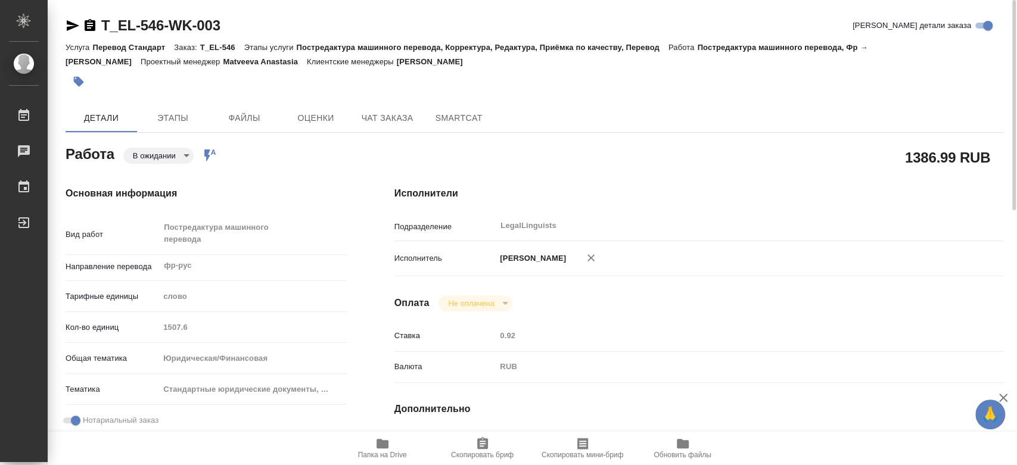
scroll to position [198, 0]
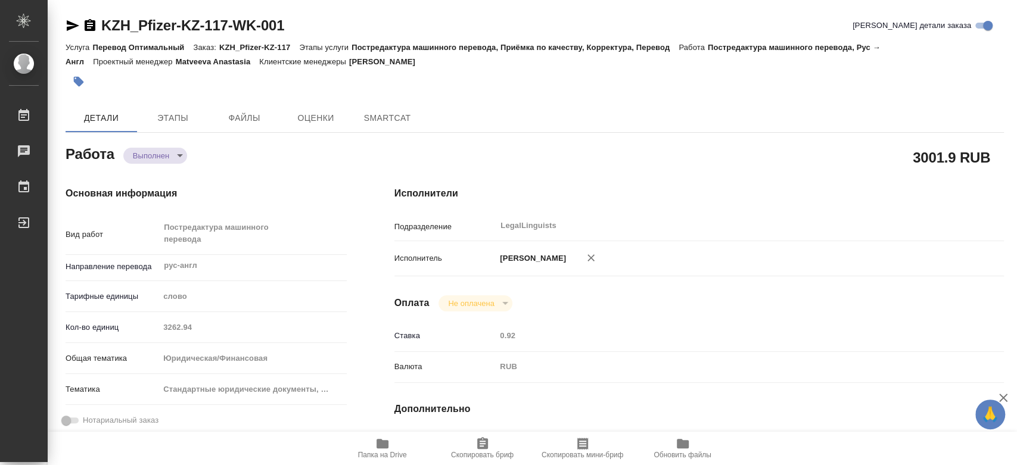
type textarea "x"
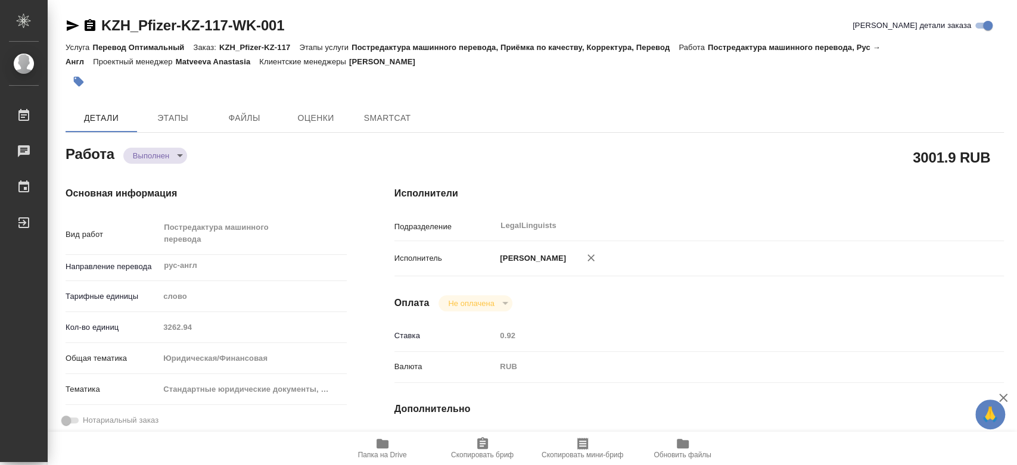
type textarea "x"
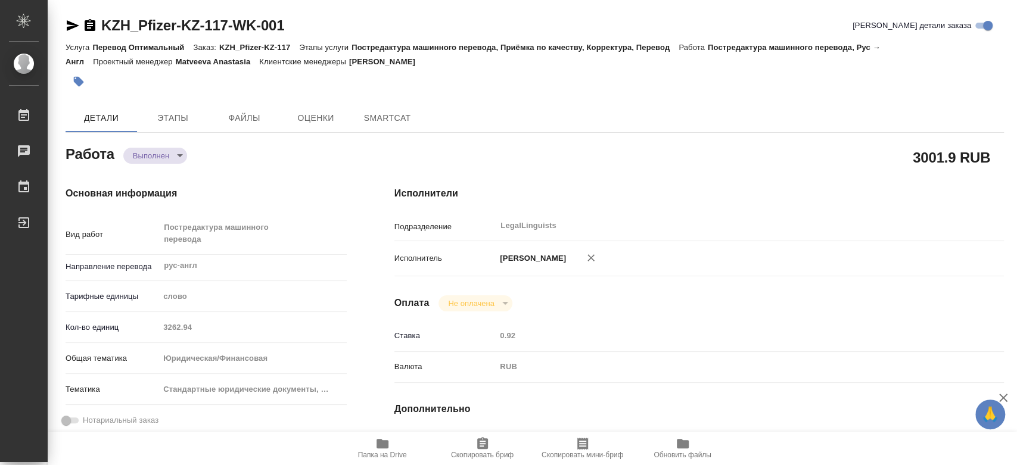
type textarea "x"
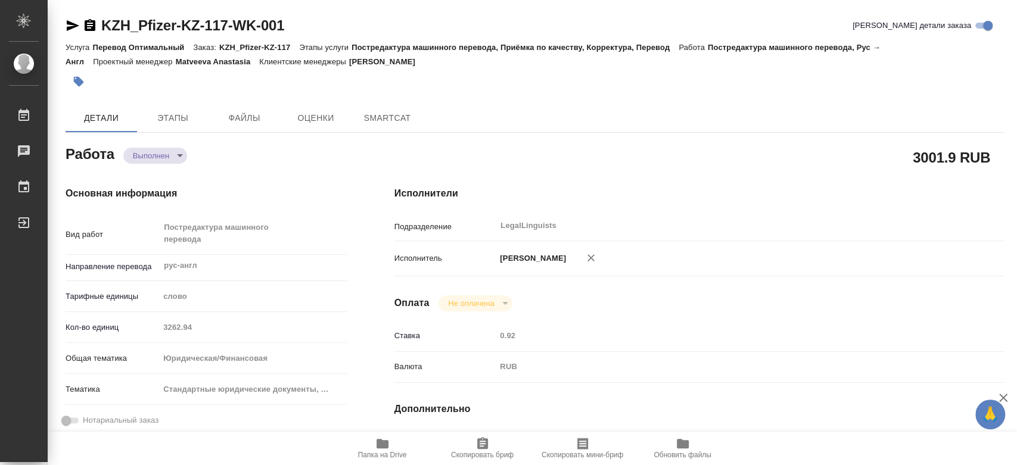
type textarea "x"
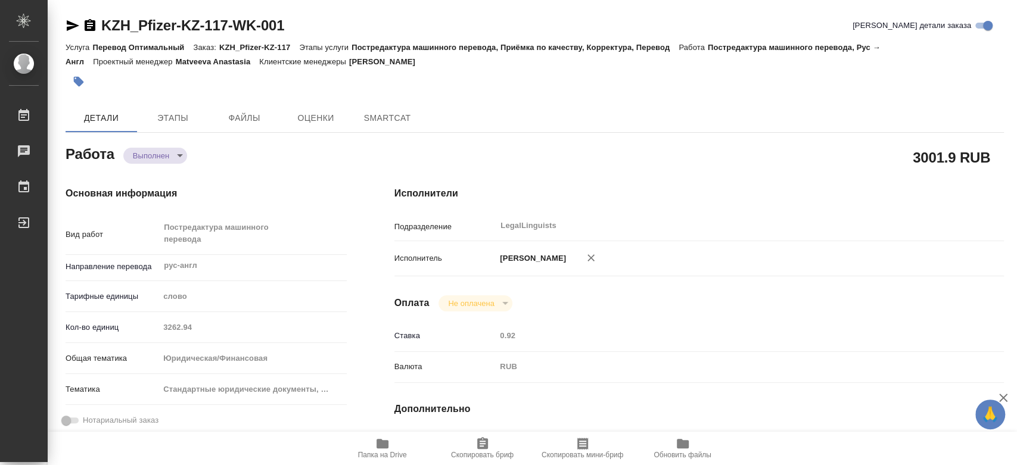
type textarea "x"
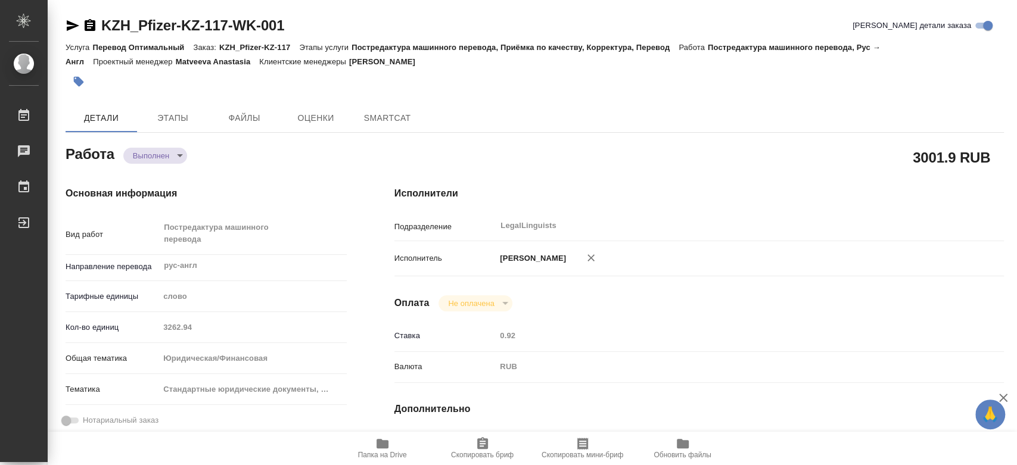
type textarea "x"
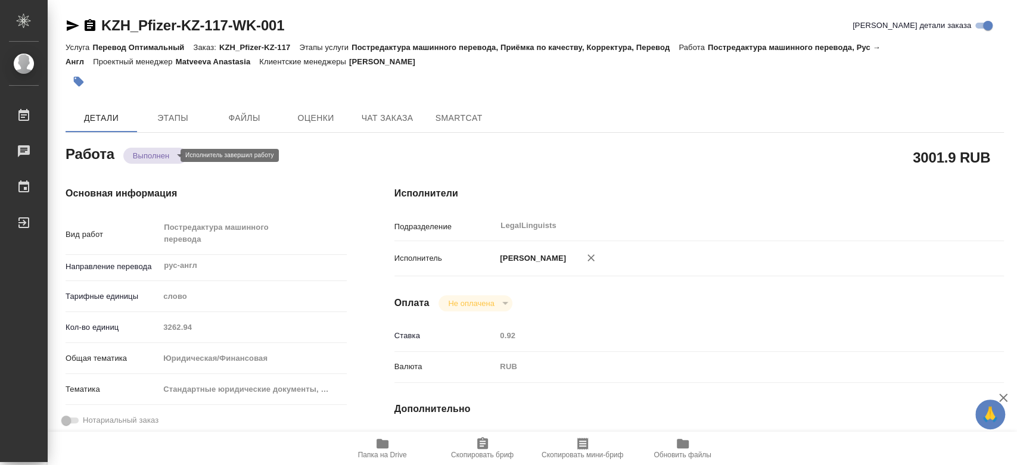
click at [161, 157] on body "🙏 .cls-1 fill:#fff; AWATERA Kononova Yuliya Работы Чаты График Выйти KZH_Pfizer…" at bounding box center [508, 232] width 1017 height 465
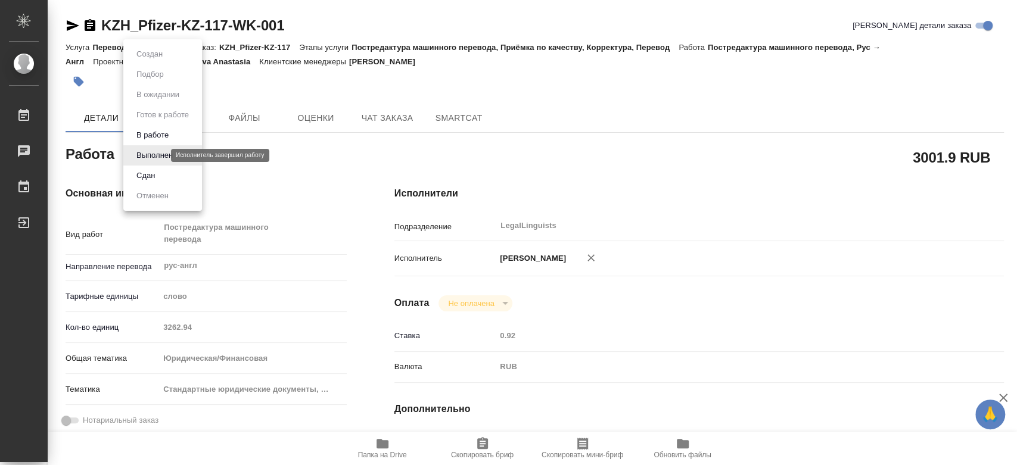
type textarea "x"
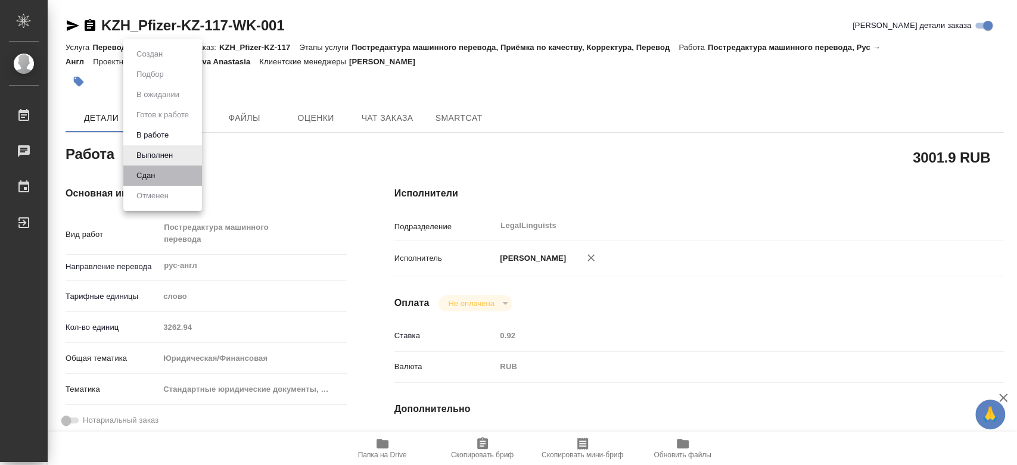
click at [163, 175] on li "Сдан" at bounding box center [162, 176] width 79 height 20
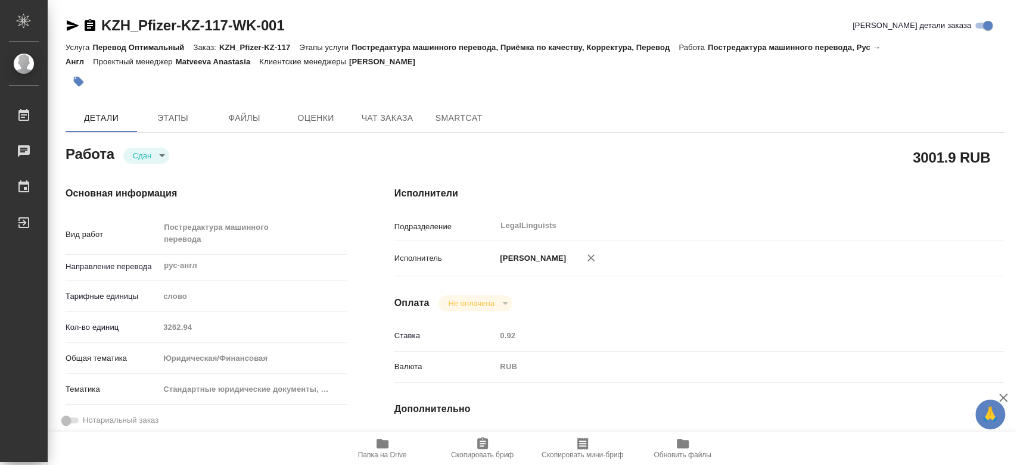
type textarea "x"
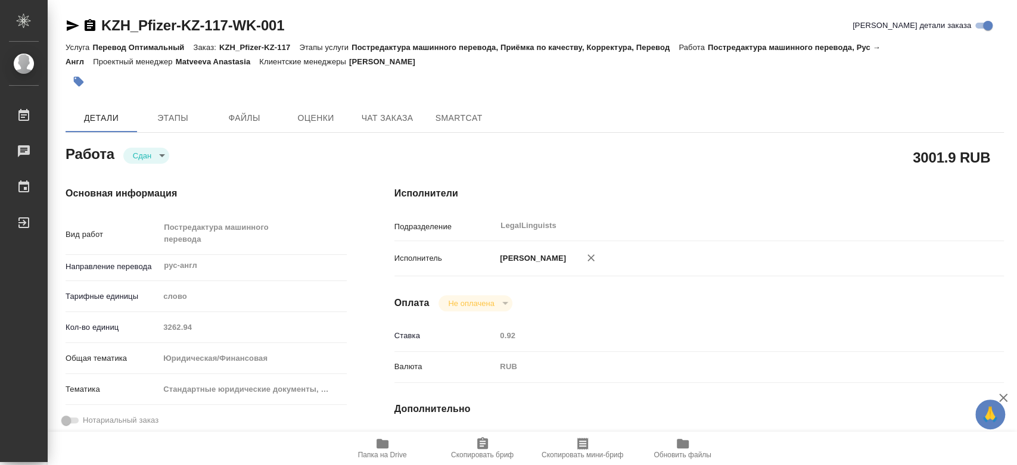
type textarea "x"
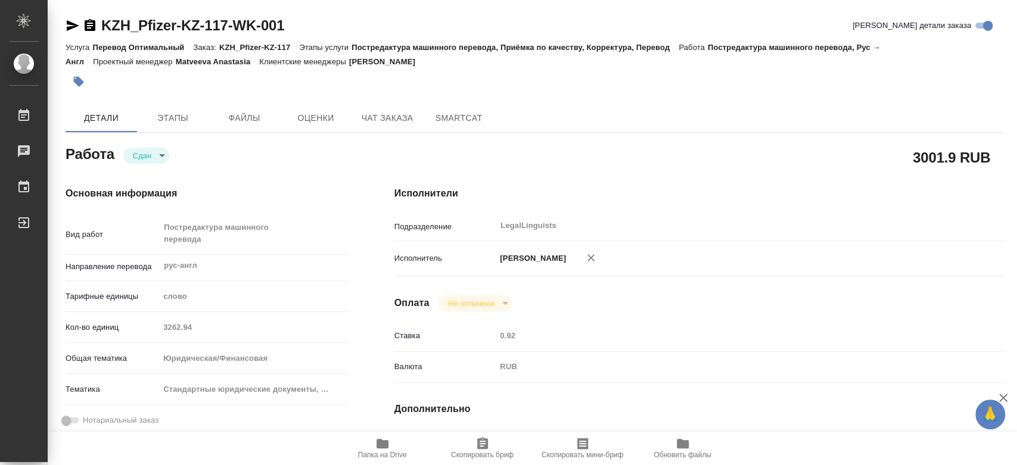
type textarea "x"
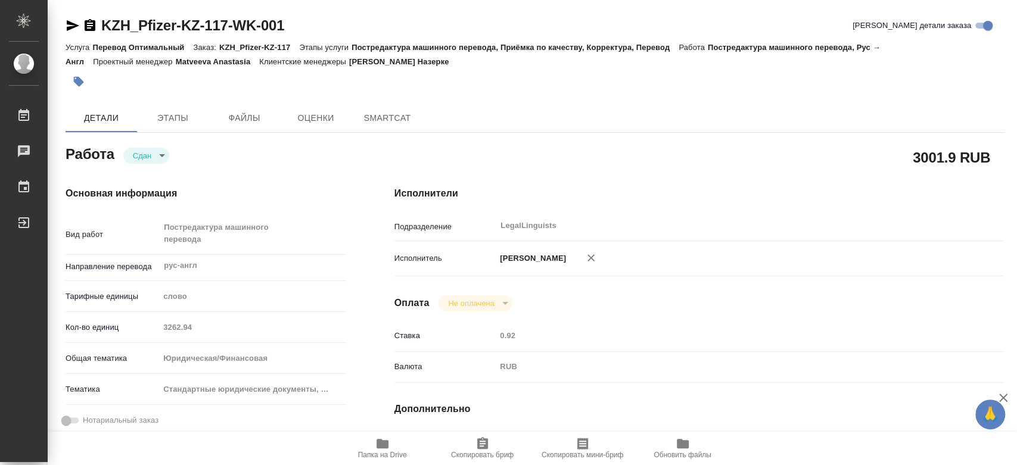
type textarea "x"
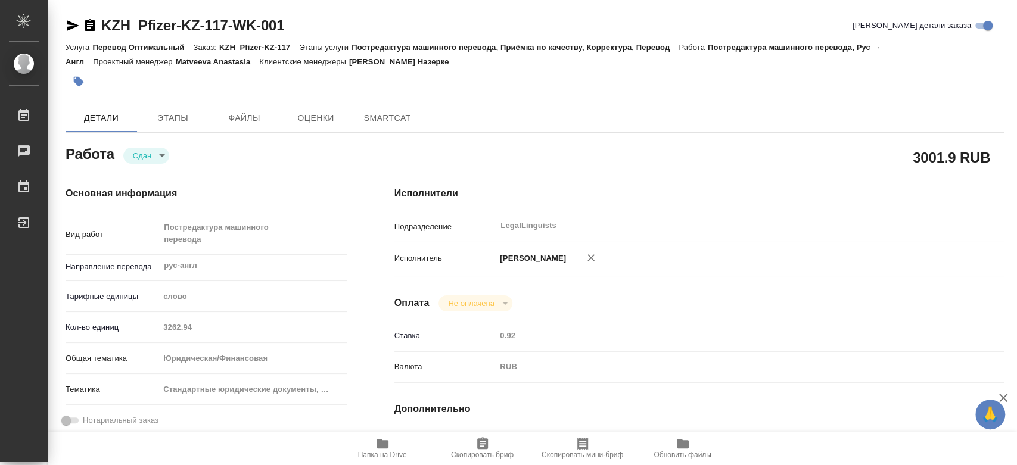
type textarea "x"
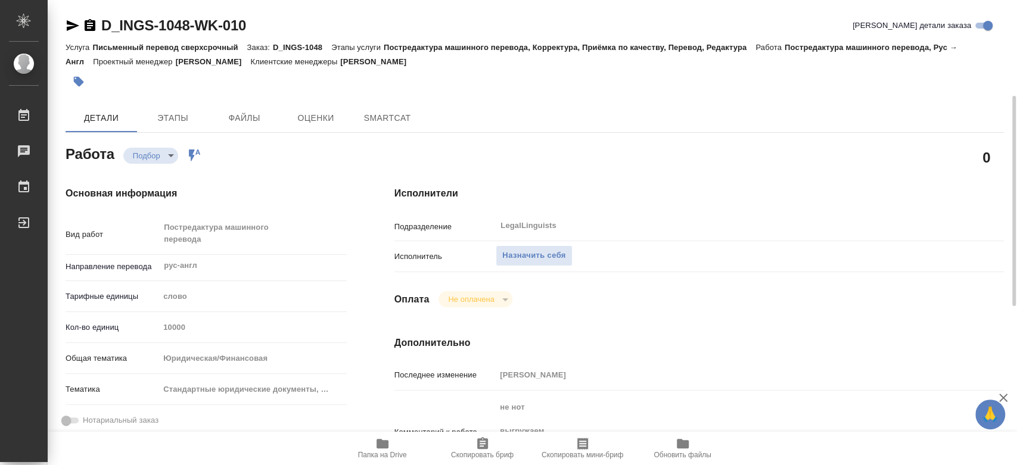
type textarea "x"
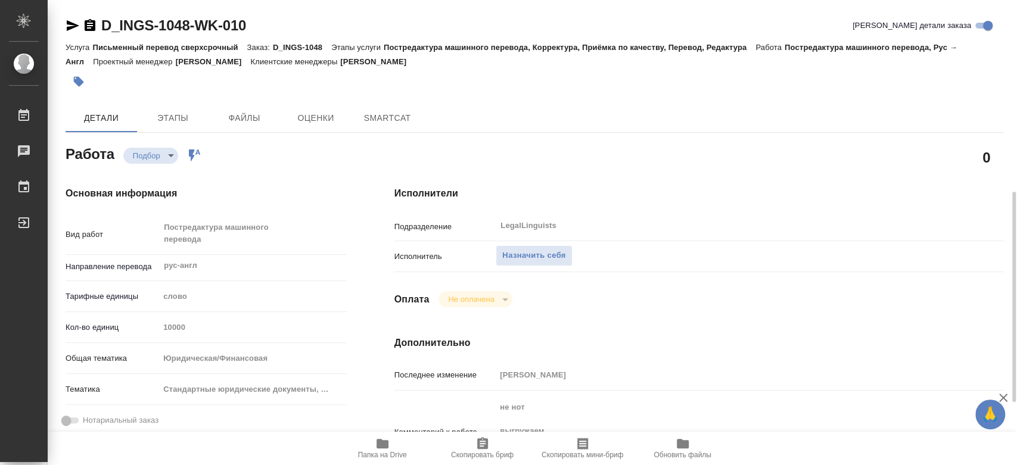
type textarea "x"
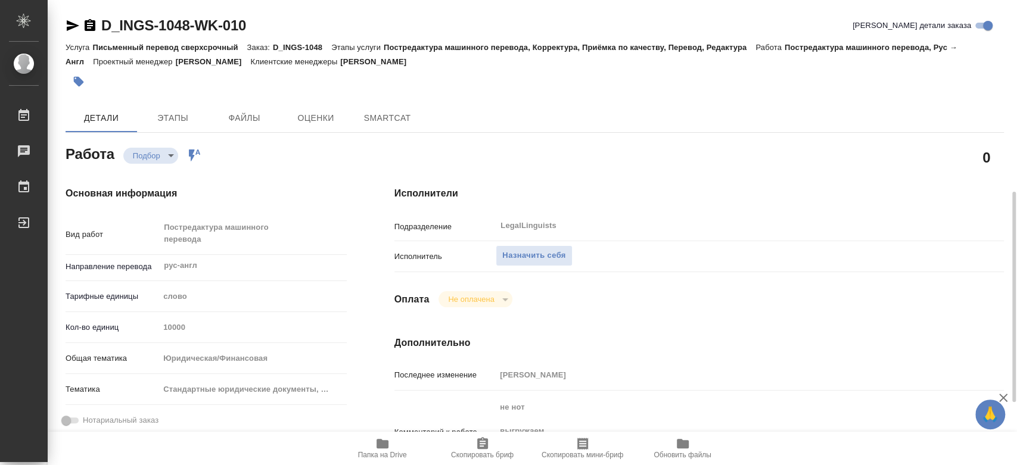
scroll to position [132, 0]
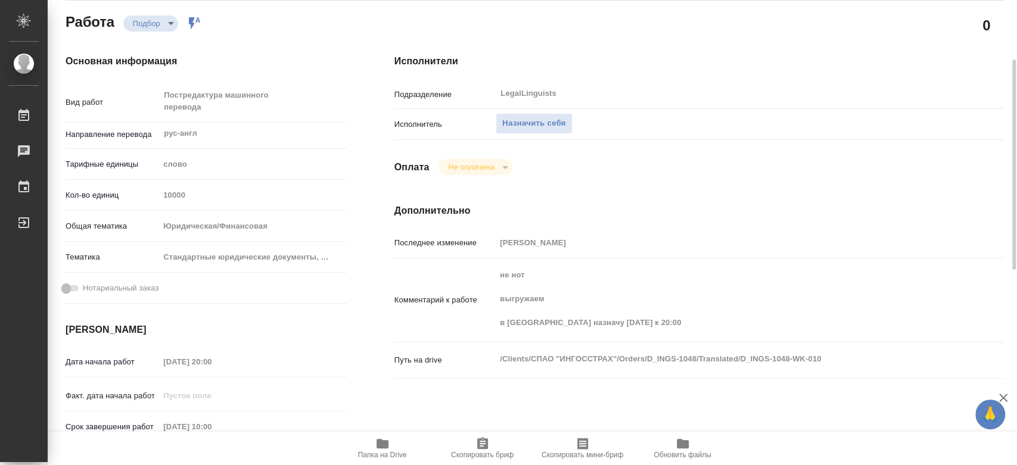
type textarea "x"
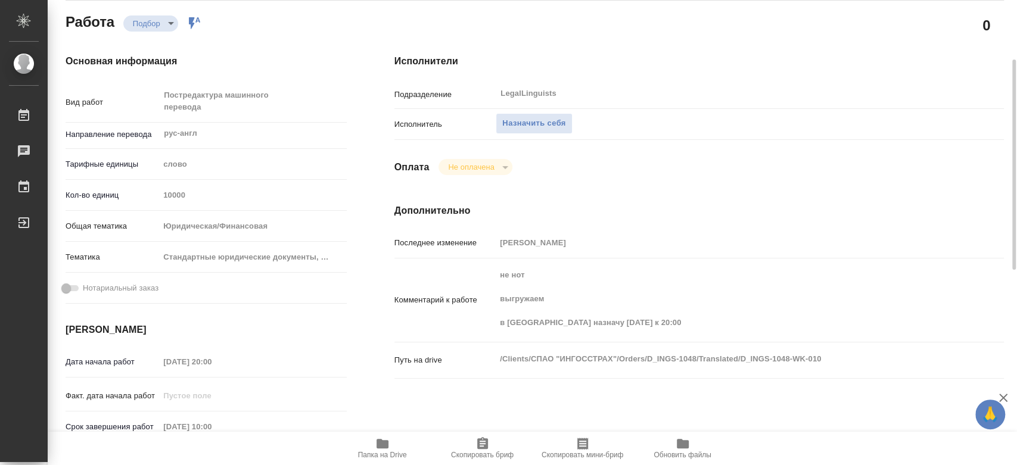
type textarea "x"
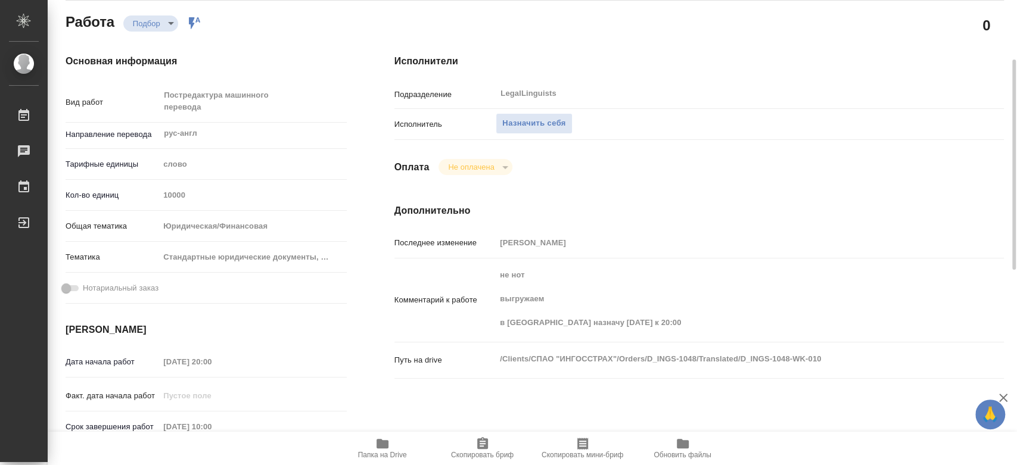
click at [393, 447] on span "Папка на Drive" at bounding box center [383, 448] width 86 height 23
type textarea "x"
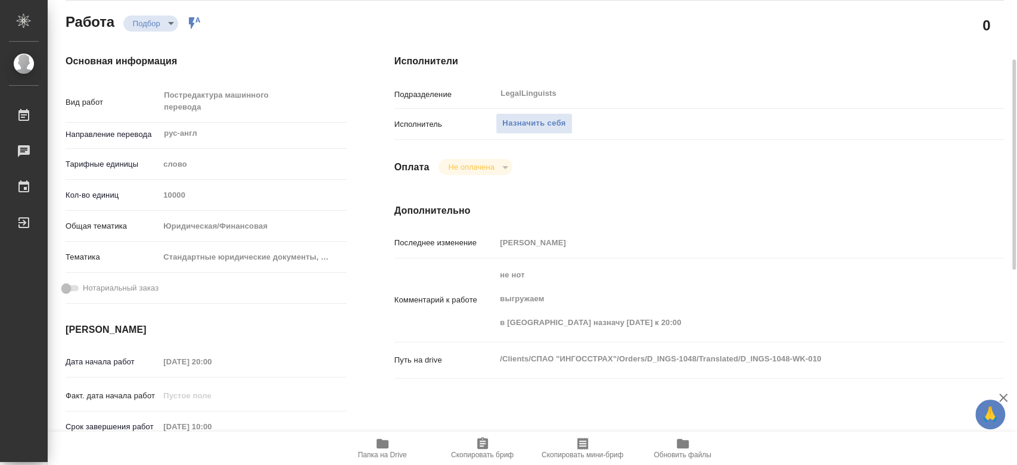
type textarea "x"
click at [393, 447] on span "Папка на Drive" at bounding box center [383, 448] width 86 height 23
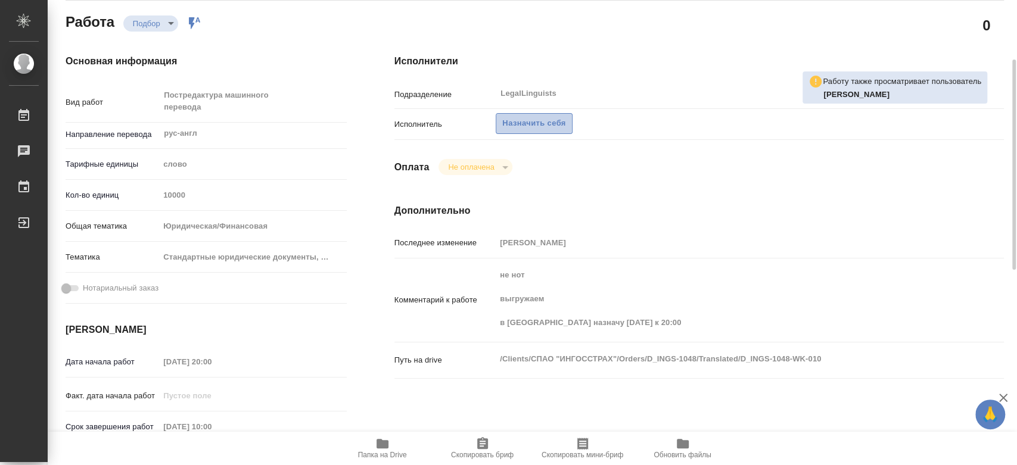
click at [545, 129] on span "Назначить себя" at bounding box center [533, 124] width 63 height 14
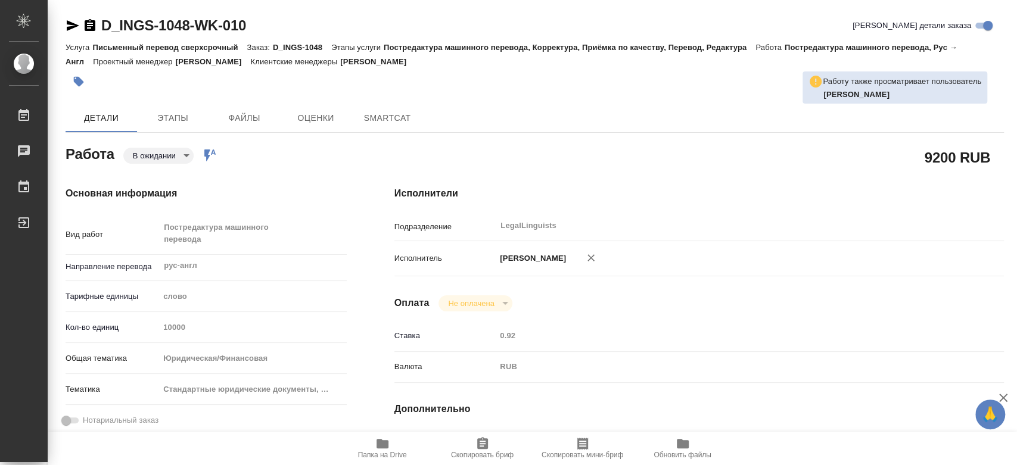
type textarea "x"
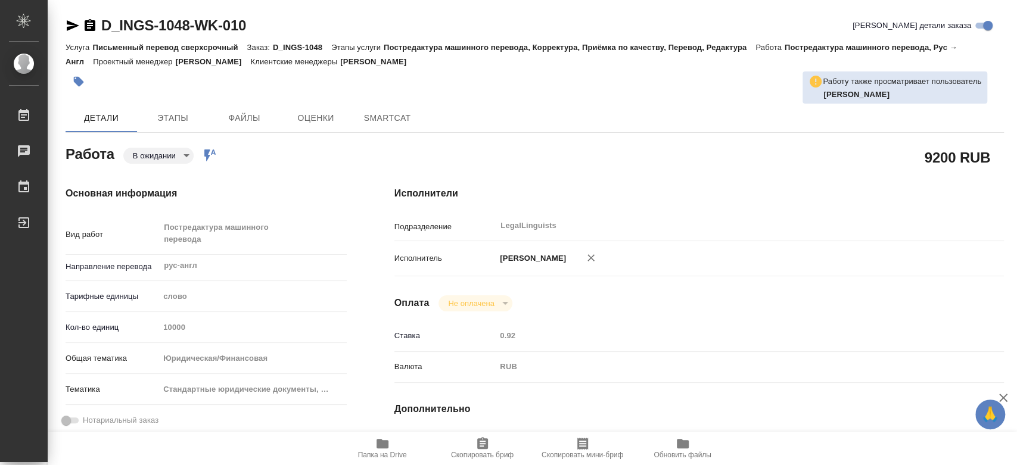
type textarea "x"
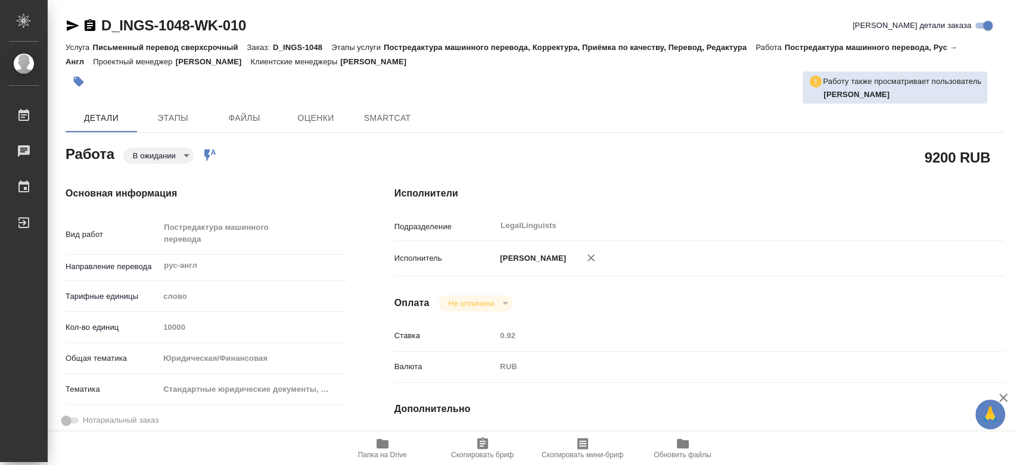
type textarea "x"
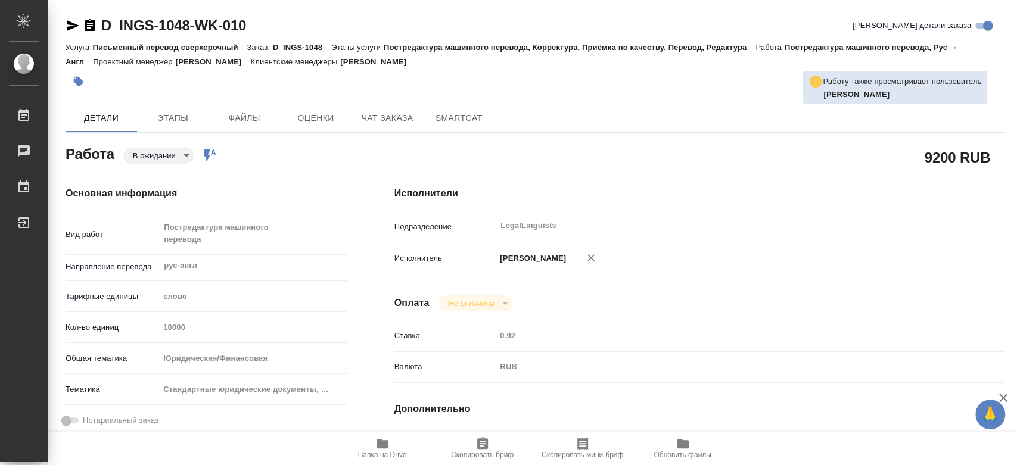
type textarea "x"
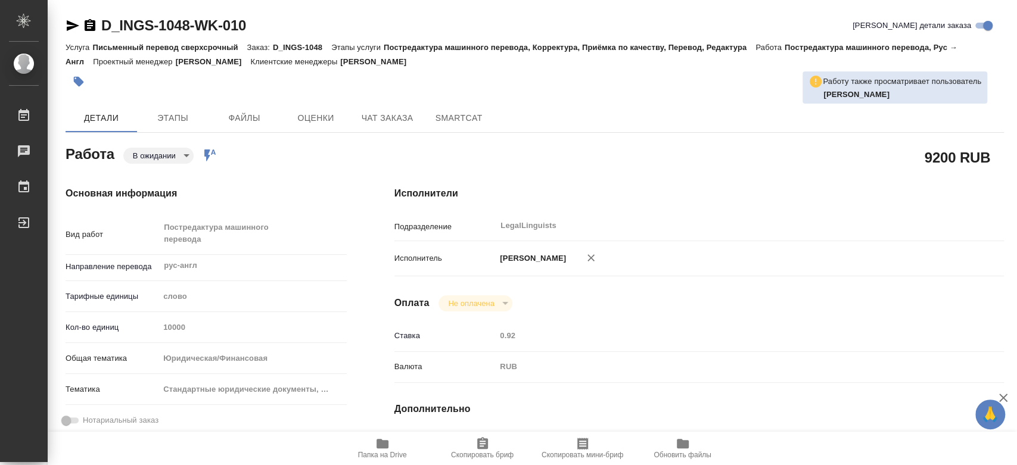
type textarea "x"
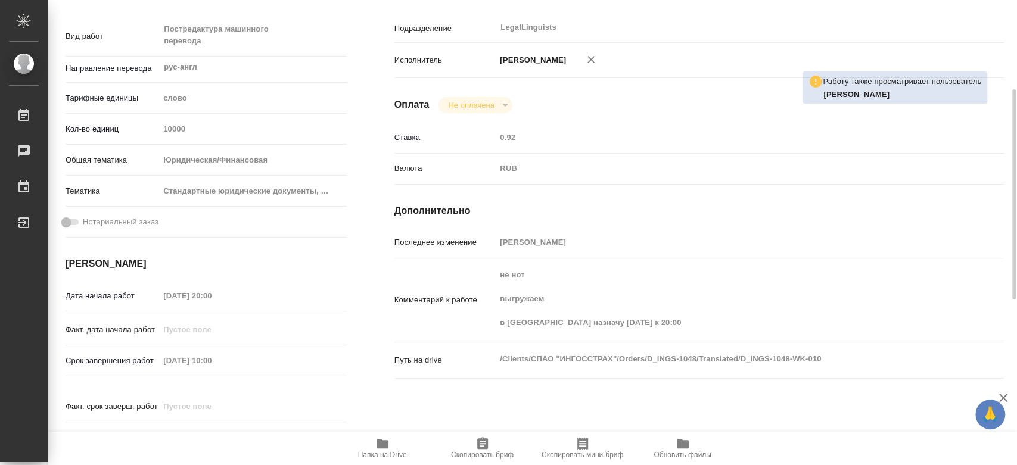
scroll to position [265, 0]
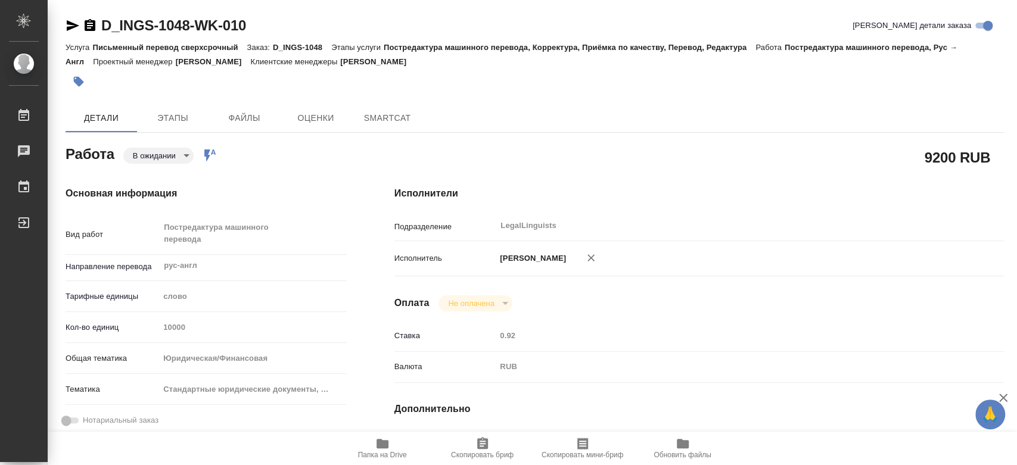
type textarea "x"
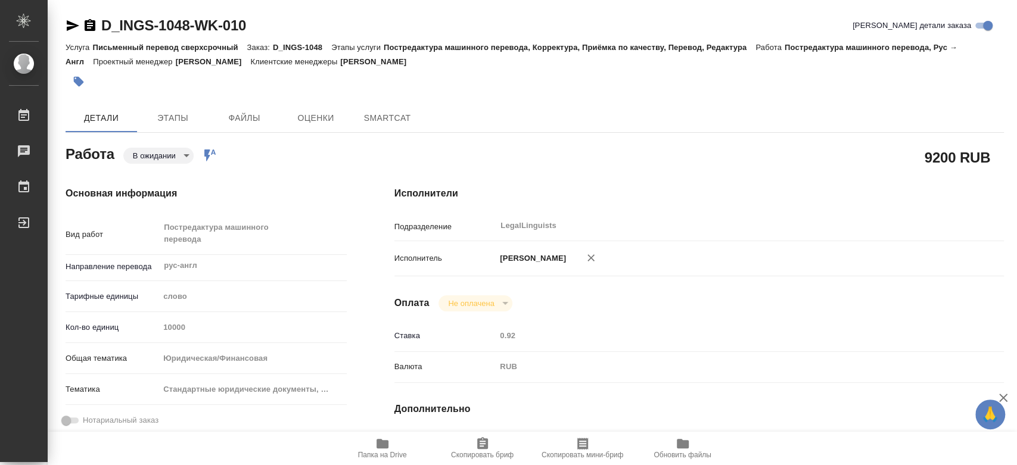
type textarea "x"
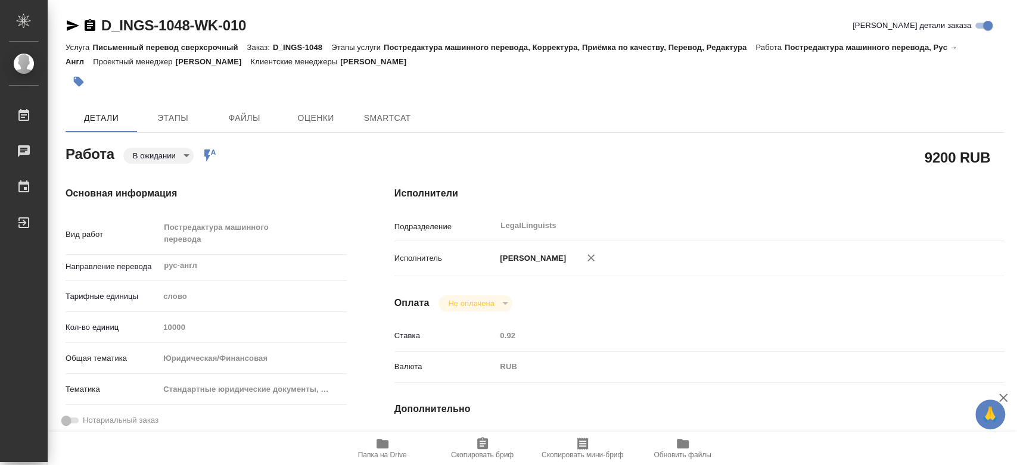
type textarea "x"
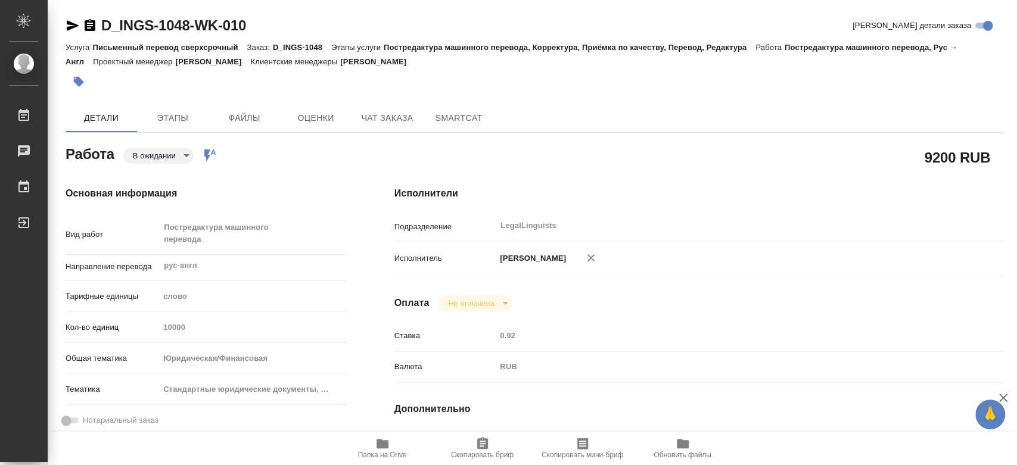
type textarea "x"
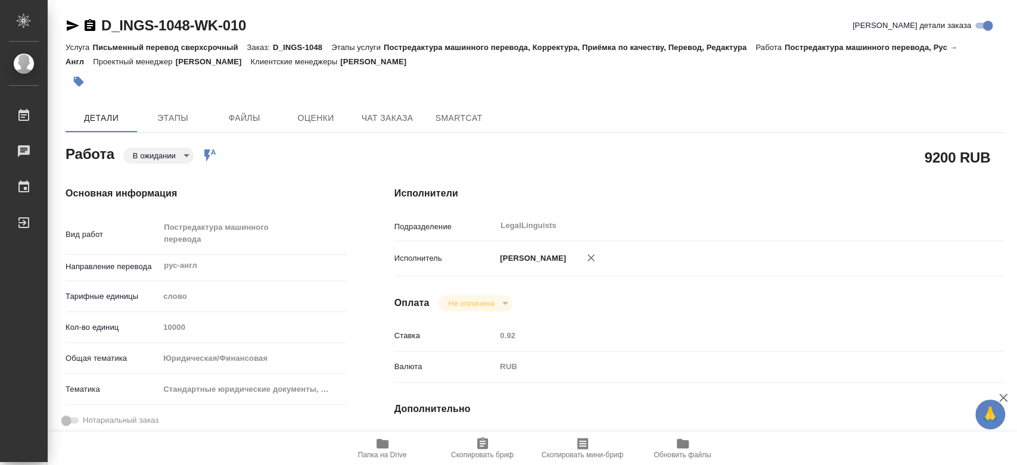
type textarea "x"
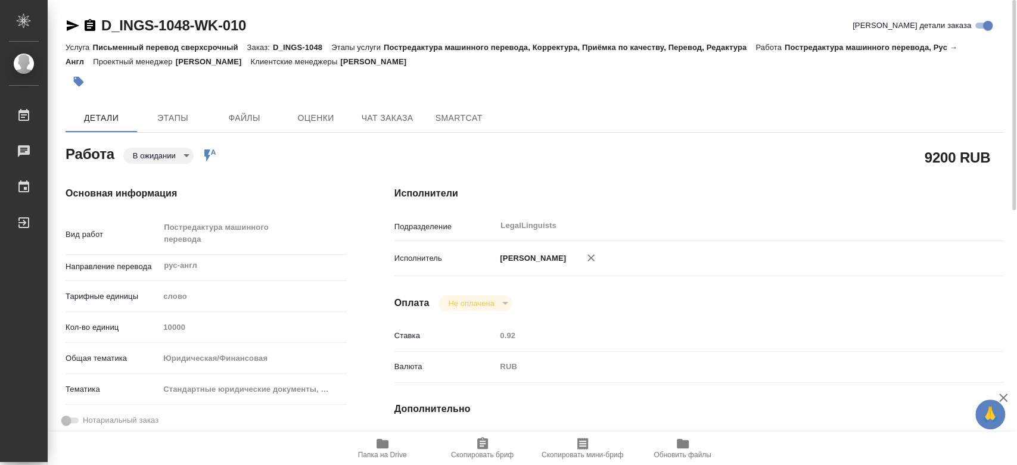
click at [166, 153] on body "🙏 .cls-1 fill:#fff; AWATERA [PERSON_NAME] 0 Чаты График Выйти D_INGS-1048-WK-01…" at bounding box center [508, 232] width 1017 height 465
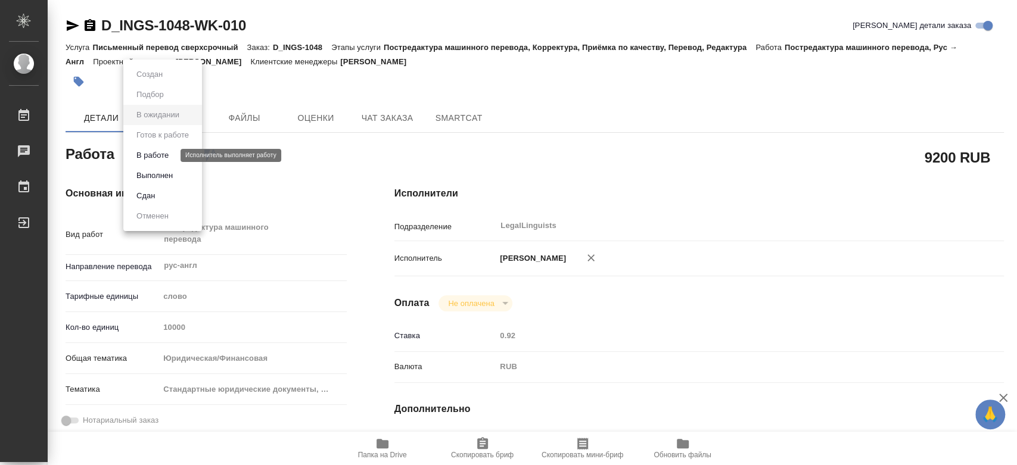
click at [170, 156] on button "В работе" at bounding box center [152, 155] width 39 height 13
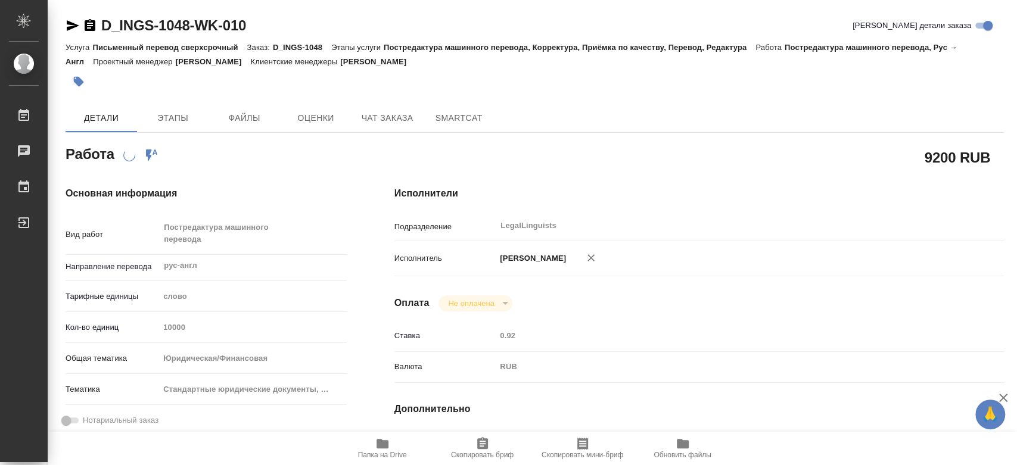
scroll to position [132, 0]
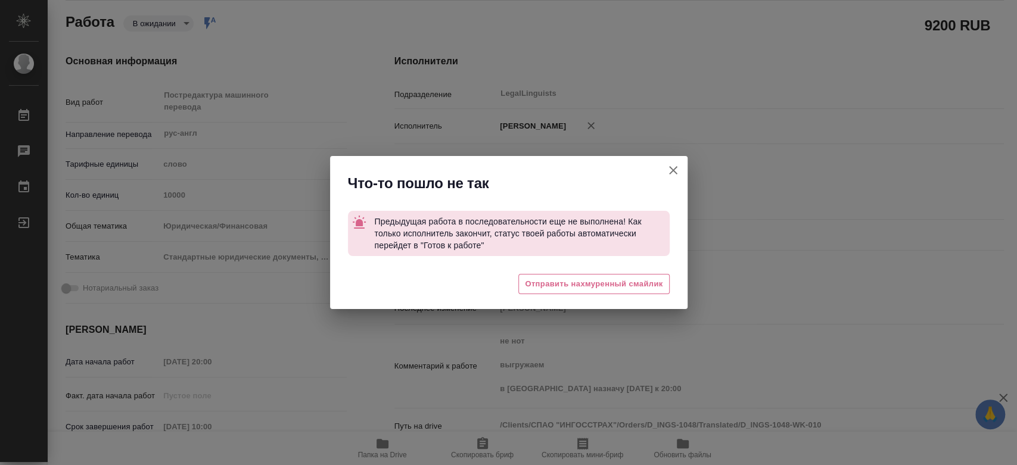
type textarea "x"
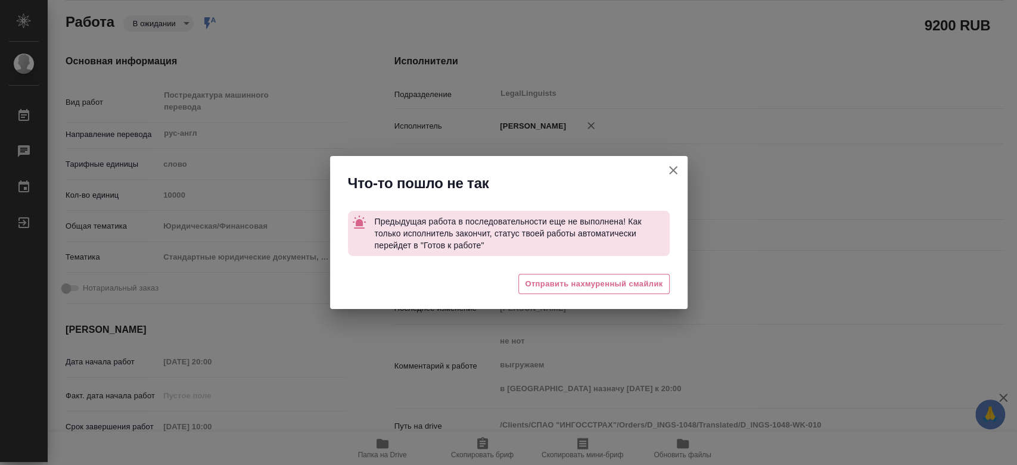
type textarea "x"
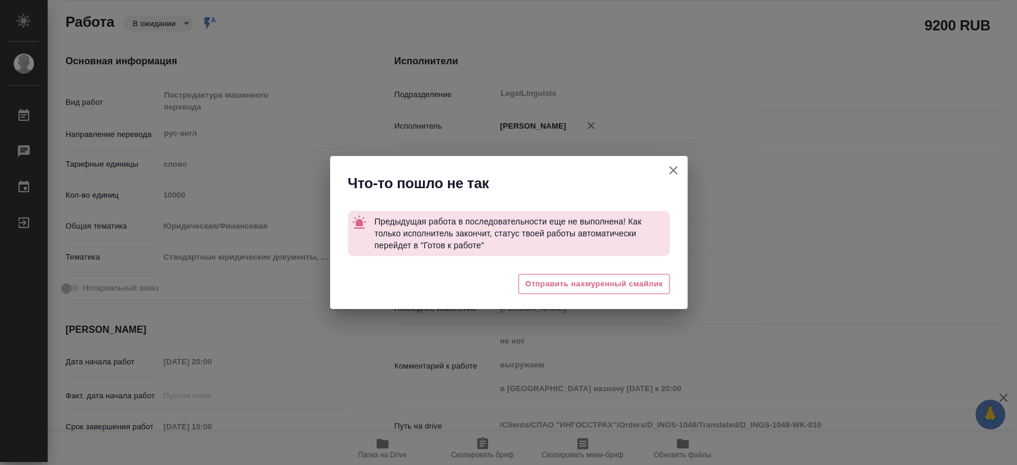
type textarea "x"
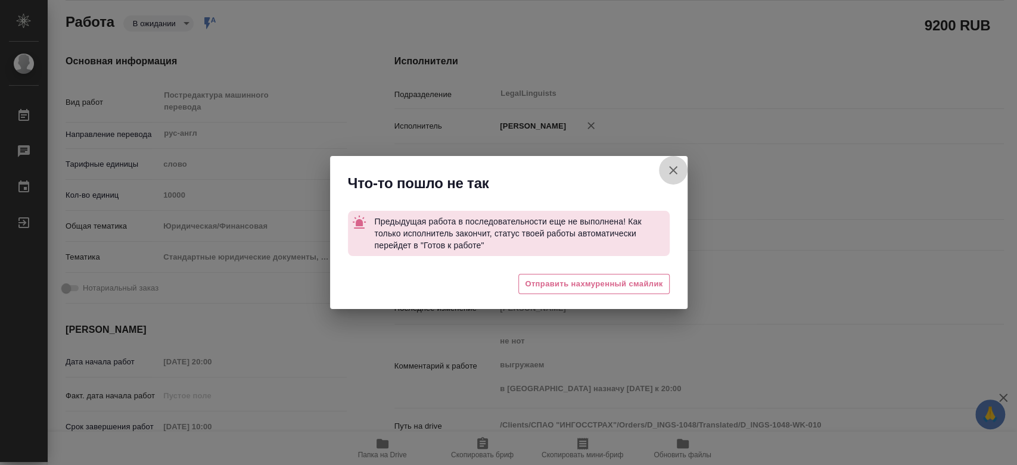
click at [677, 170] on icon "button" at bounding box center [673, 170] width 14 height 14
type textarea "x"
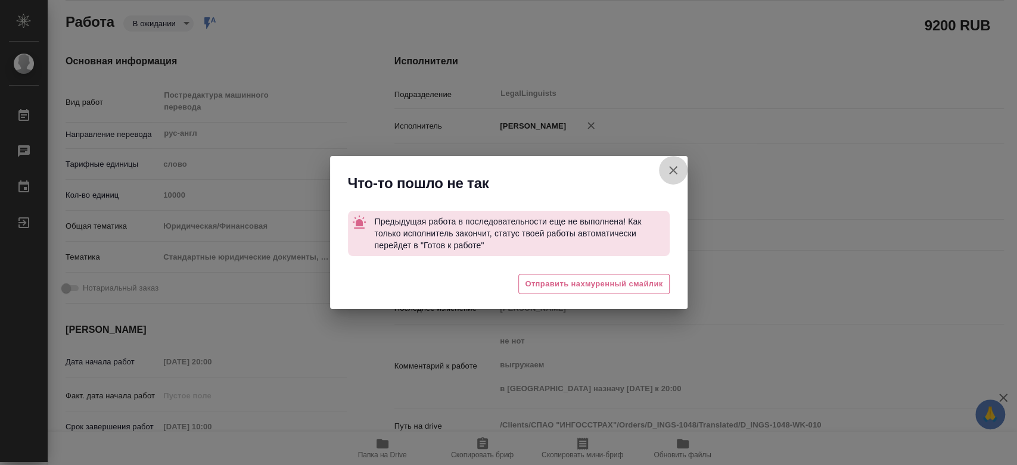
type textarea "x"
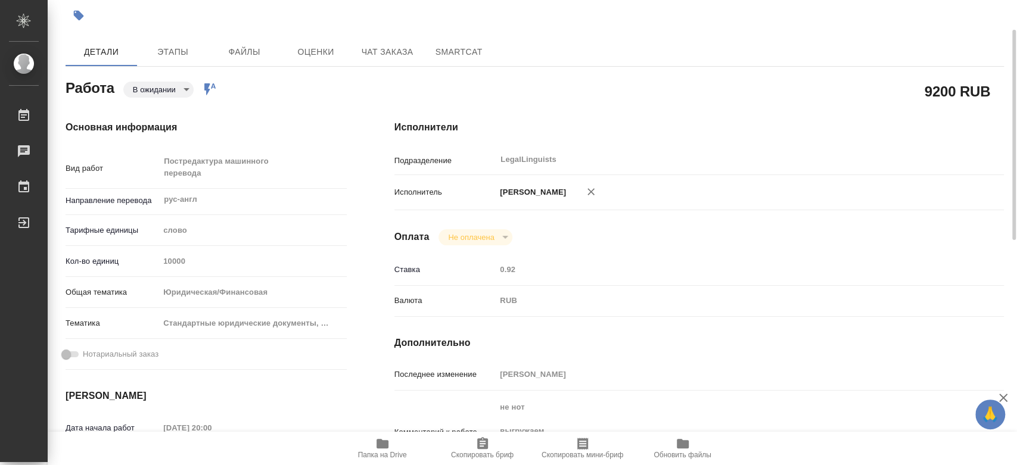
scroll to position [0, 0]
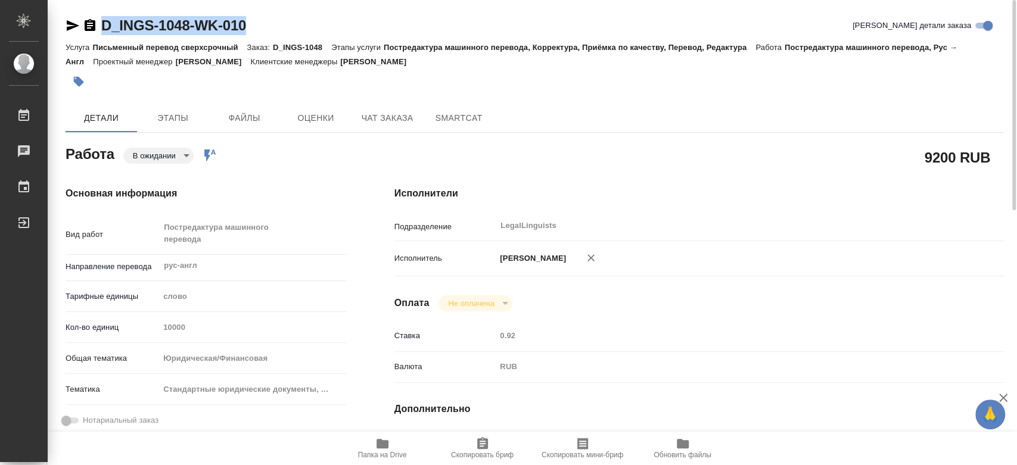
drag, startPoint x: 259, startPoint y: 23, endPoint x: 102, endPoint y: 27, distance: 156.8
click at [102, 27] on div "D_INGS-1048-WK-010 [PERSON_NAME] детали заказа" at bounding box center [535, 25] width 938 height 19
copy link "D_INGS-1048-WK-010"
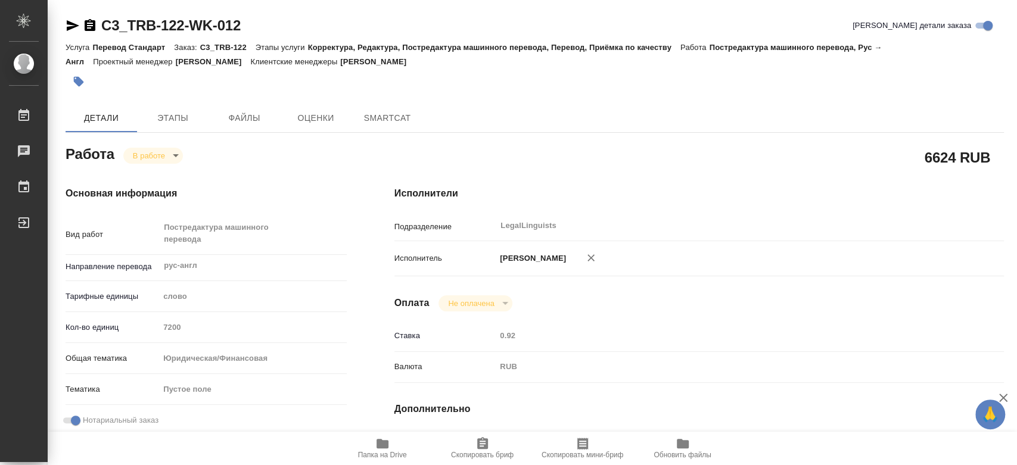
type textarea "x"
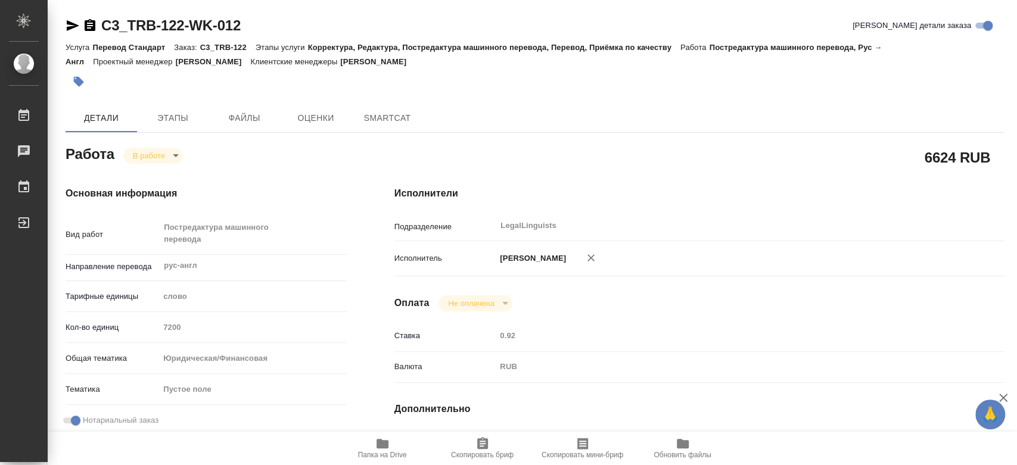
type textarea "x"
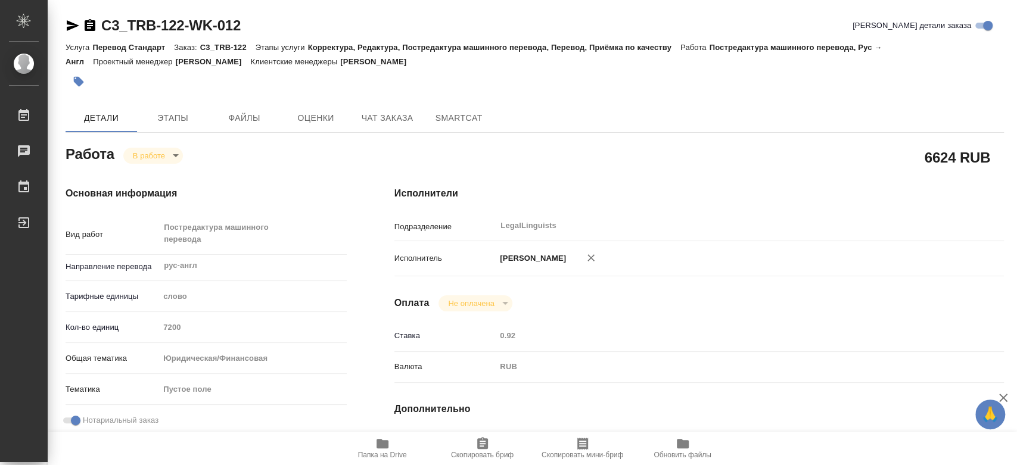
type textarea "x"
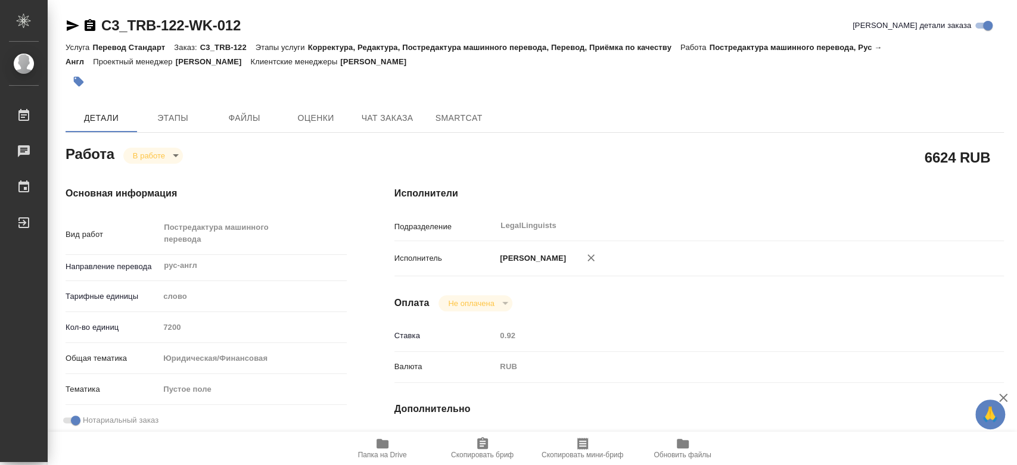
type textarea "x"
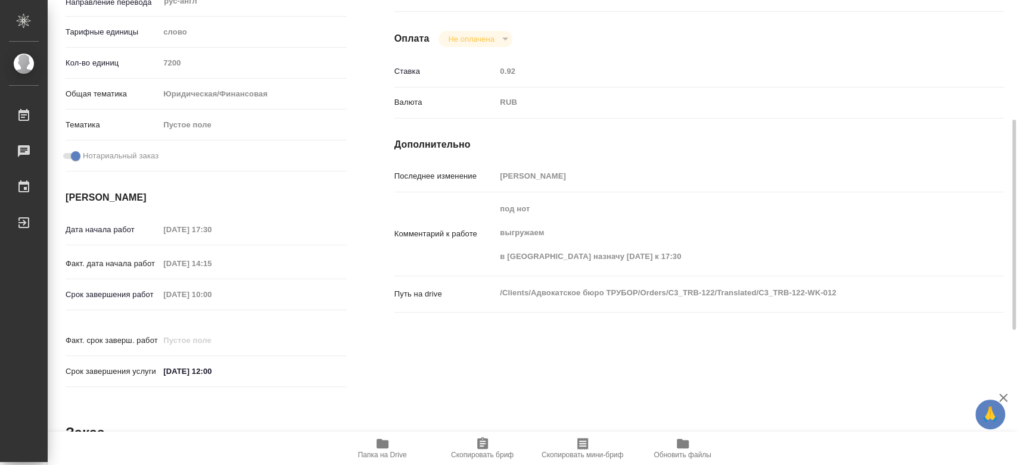
scroll to position [198, 0]
